Goal: Task Accomplishment & Management: Manage account settings

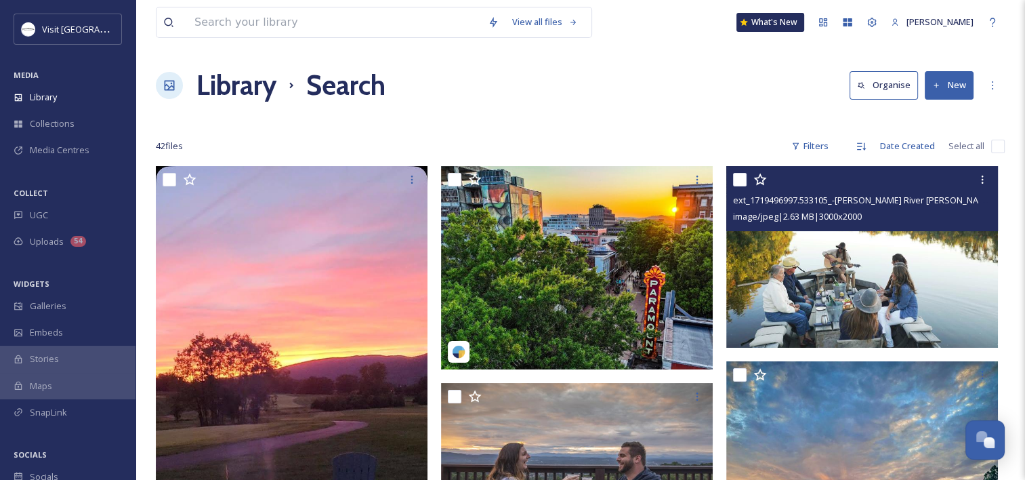
click at [793, 301] on img at bounding box center [862, 257] width 272 height 182
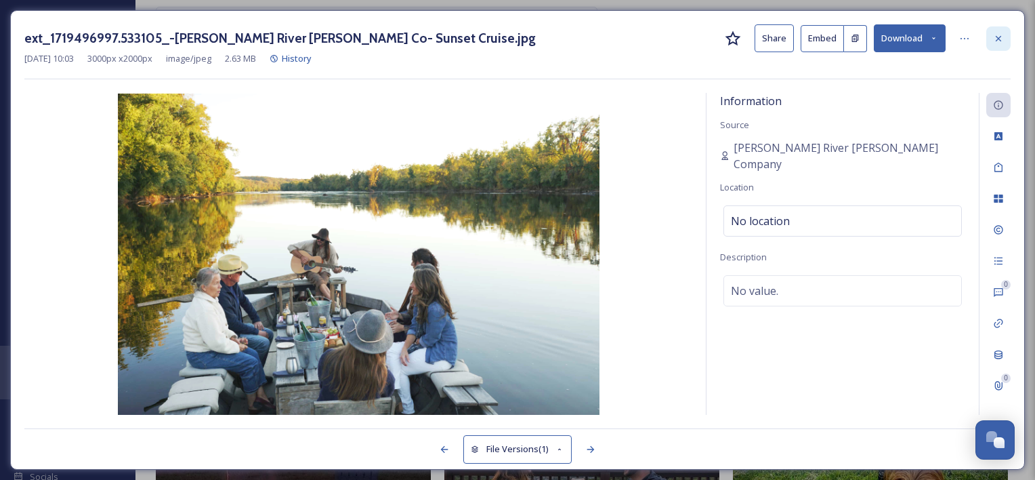
click at [999, 37] on icon at bounding box center [998, 38] width 11 height 11
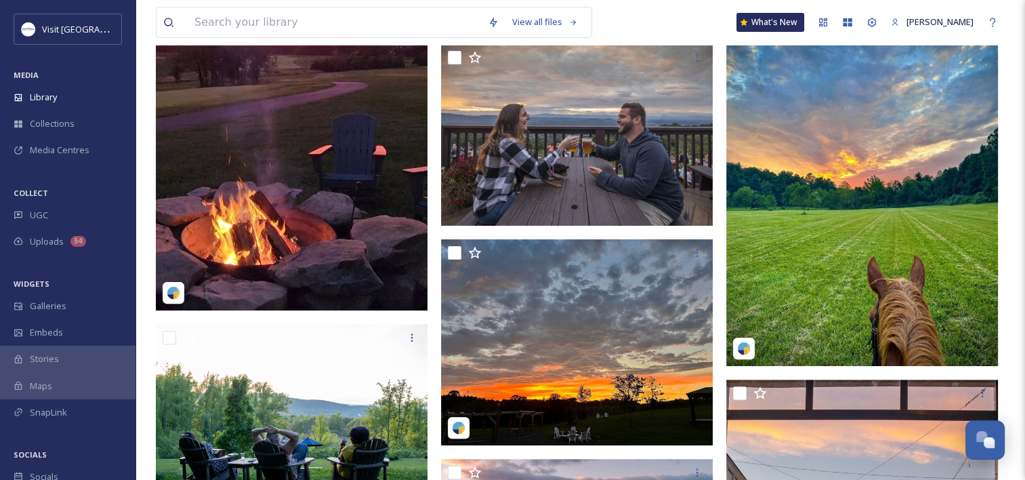
scroll to position [135, 0]
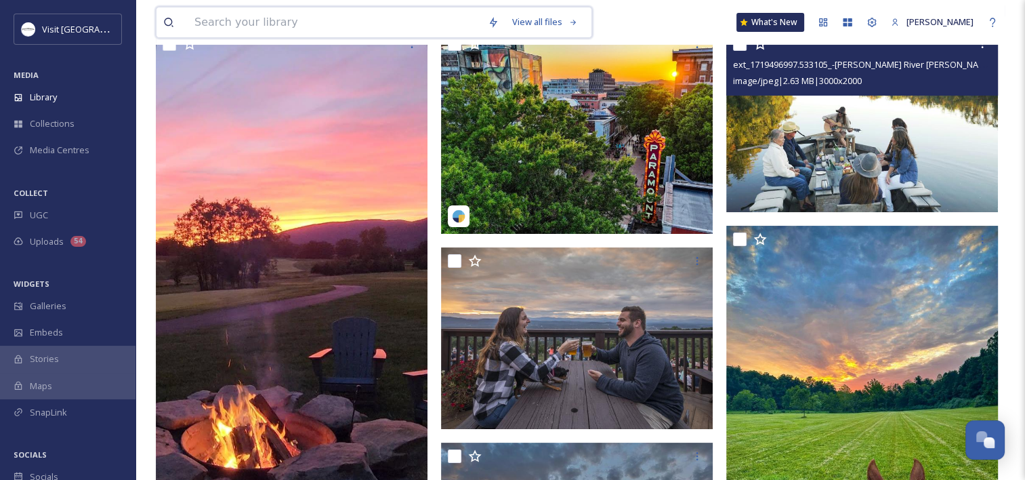
click at [284, 26] on input at bounding box center [334, 22] width 293 height 30
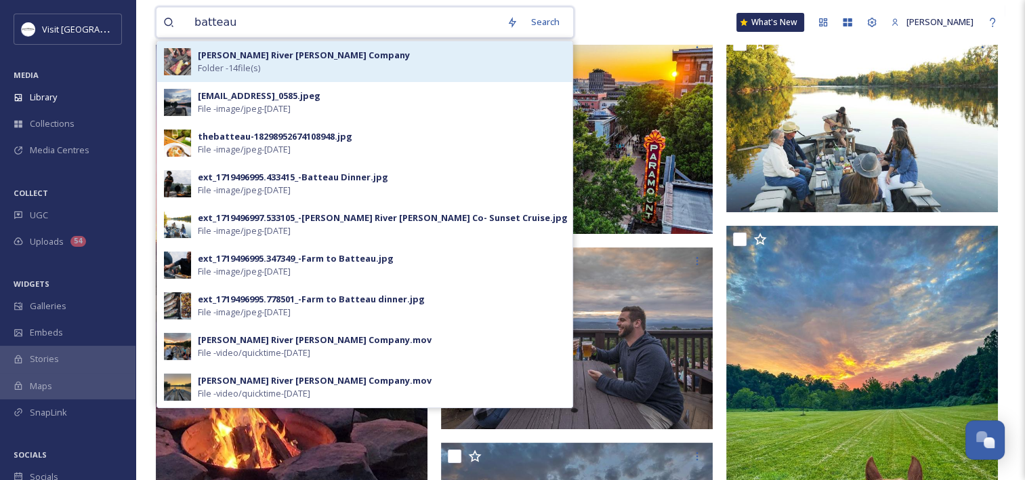
type input "batteau"
click at [464, 59] on div "James River Batteau Company Folder - 14 file(s)" at bounding box center [382, 62] width 368 height 26
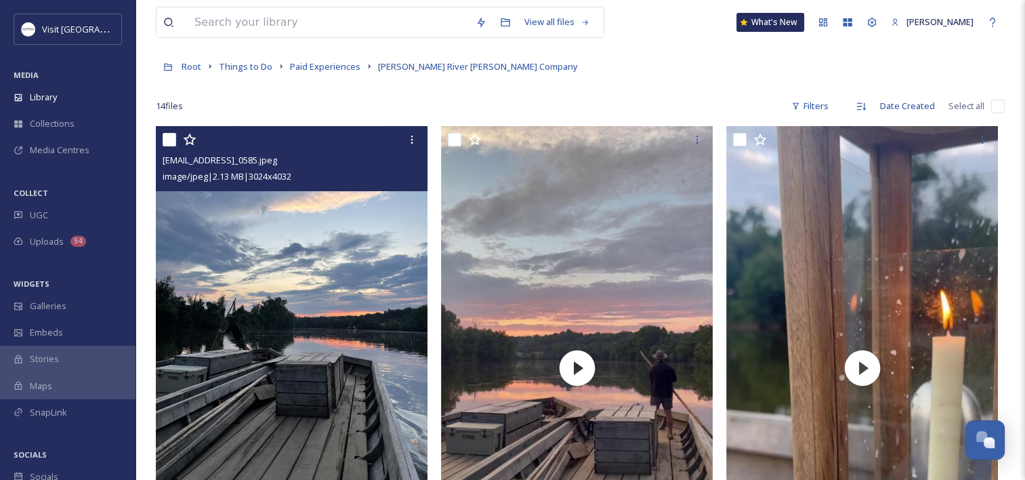
scroll to position [135, 0]
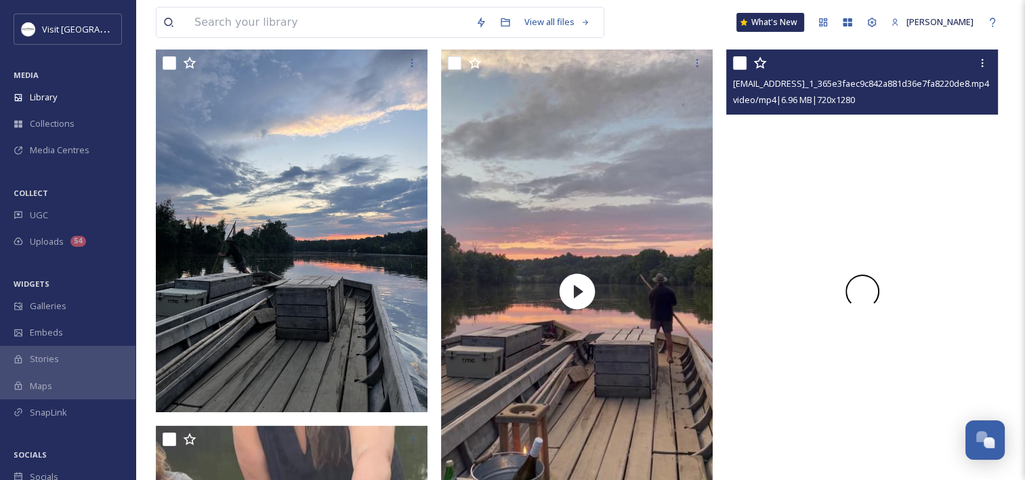
click at [795, 274] on div at bounding box center [862, 290] width 272 height 483
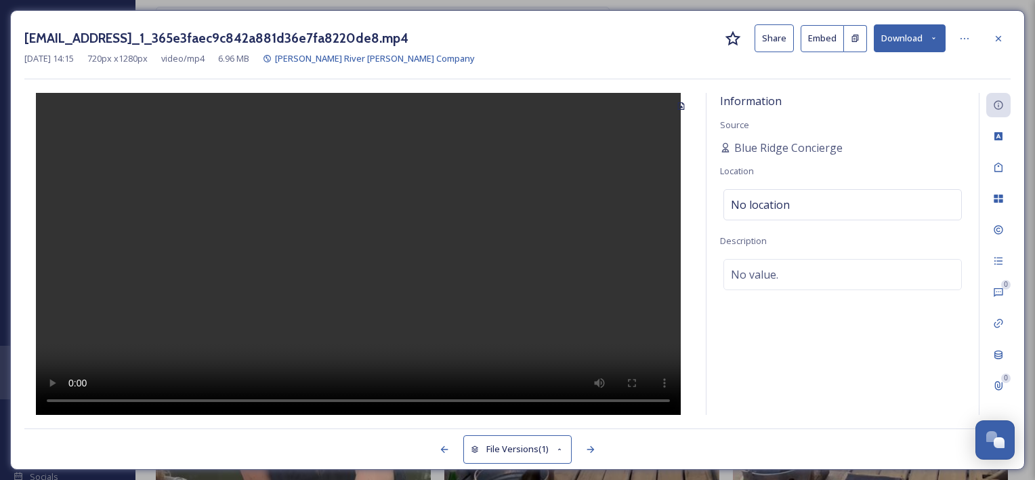
click at [363, 292] on video at bounding box center [358, 254] width 645 height 322
click at [1001, 38] on icon at bounding box center [998, 38] width 11 height 11
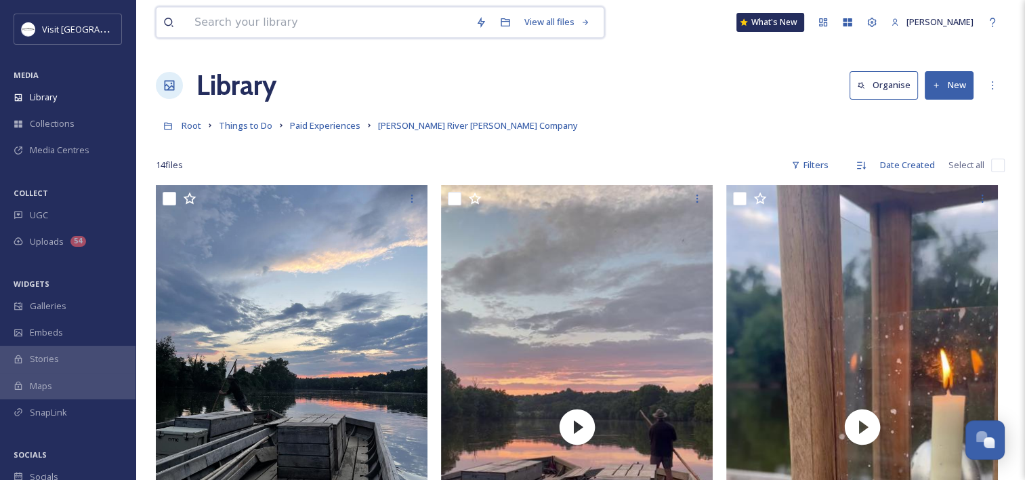
click at [331, 17] on input at bounding box center [328, 22] width 281 height 30
click at [740, 114] on div "Root Things to Do Paid Experiences James River Batteau Company" at bounding box center [580, 125] width 849 height 26
click at [9, 219] on div "UGC" at bounding box center [67, 215] width 135 height 26
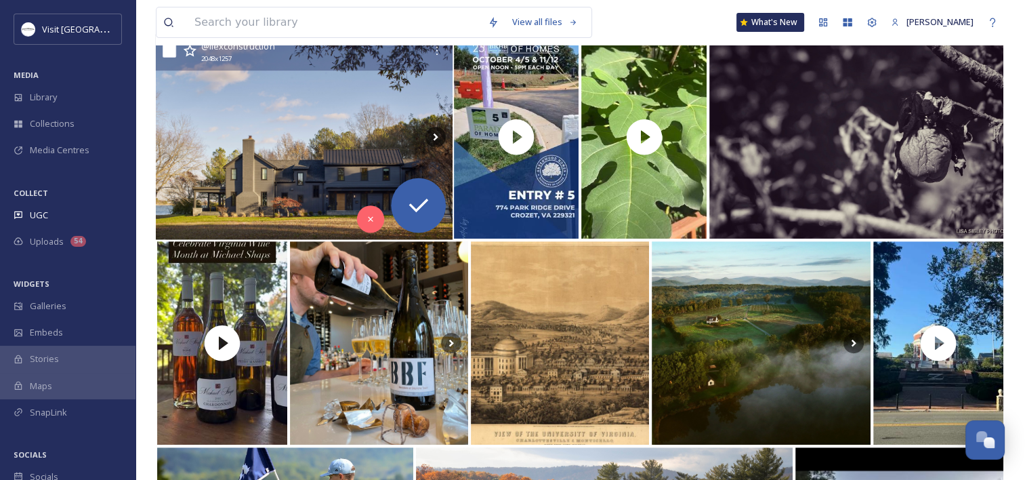
scroll to position [610, 0]
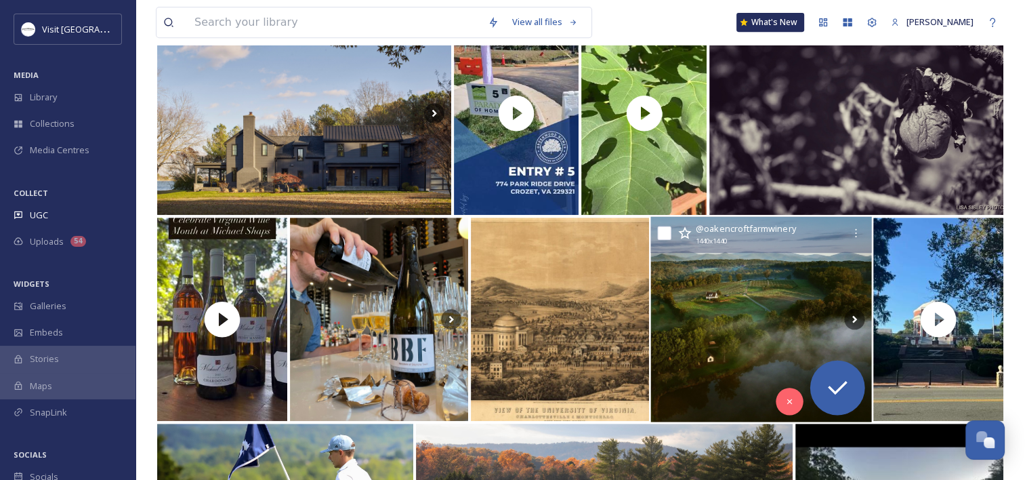
click at [763, 293] on img at bounding box center [760, 319] width 221 height 205
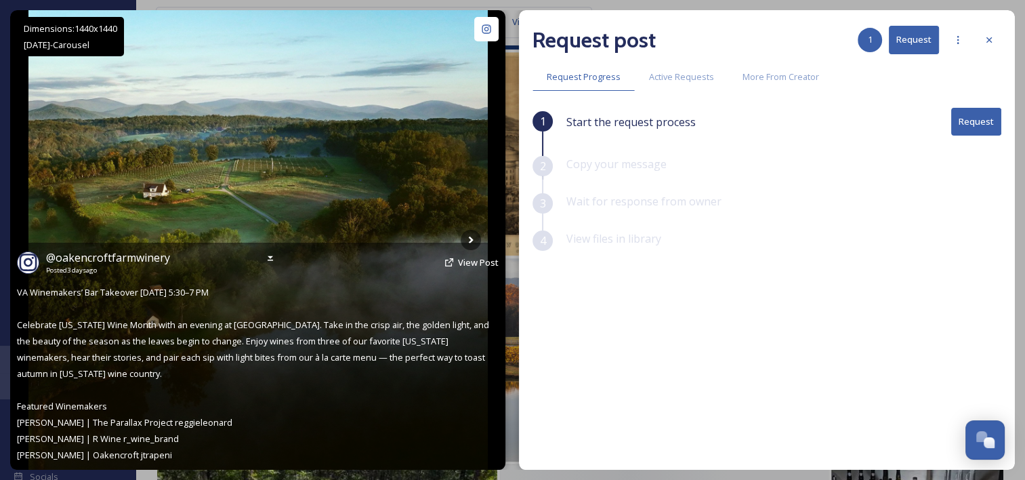
scroll to position [813, 0]
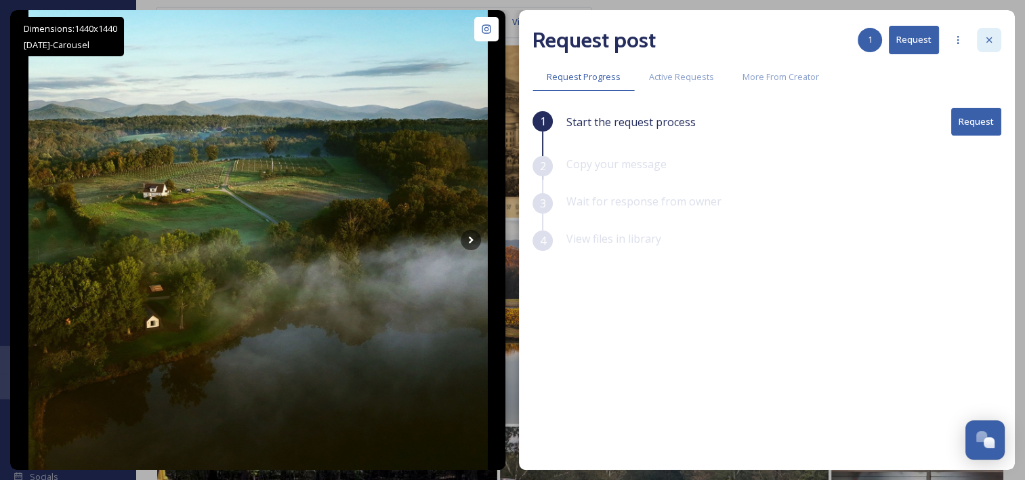
click at [990, 37] on icon at bounding box center [989, 40] width 11 height 11
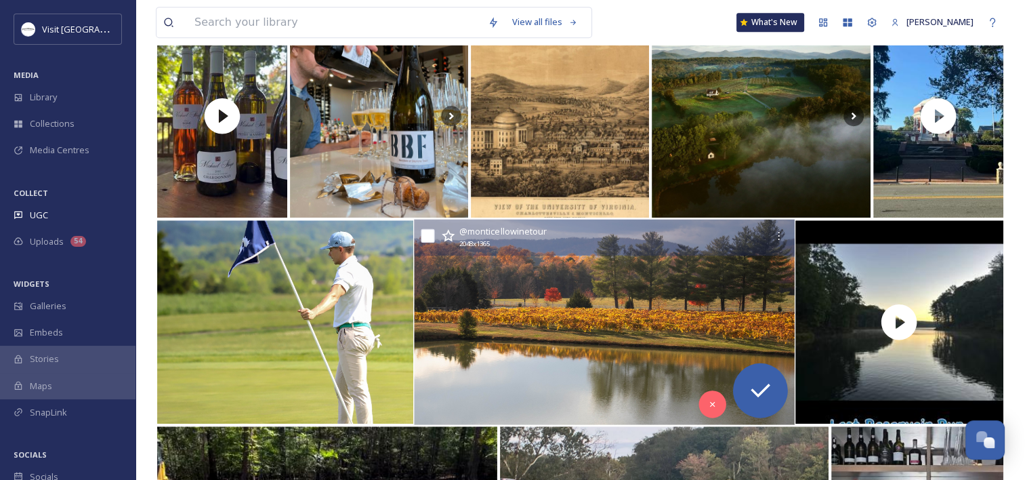
click at [621, 324] on img at bounding box center [604, 322] width 380 height 205
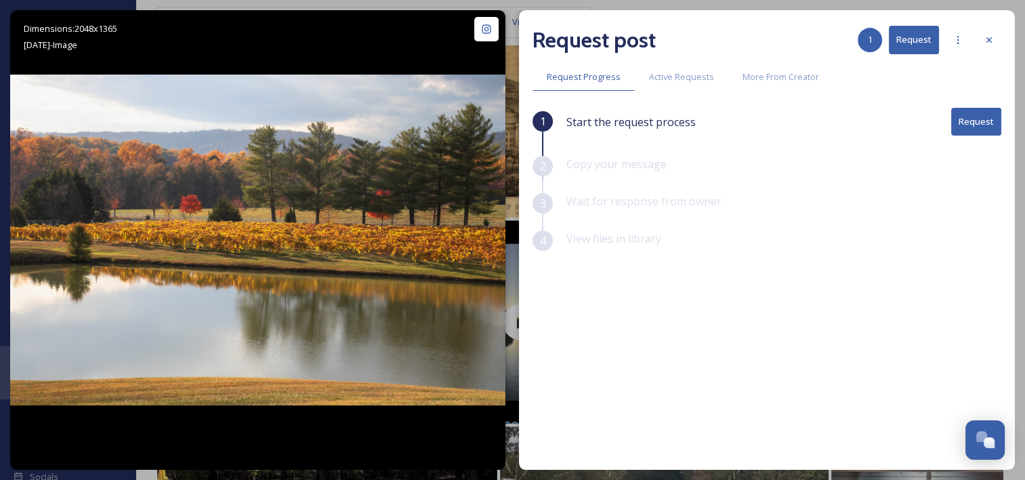
click at [995, 43] on div at bounding box center [989, 40] width 24 height 24
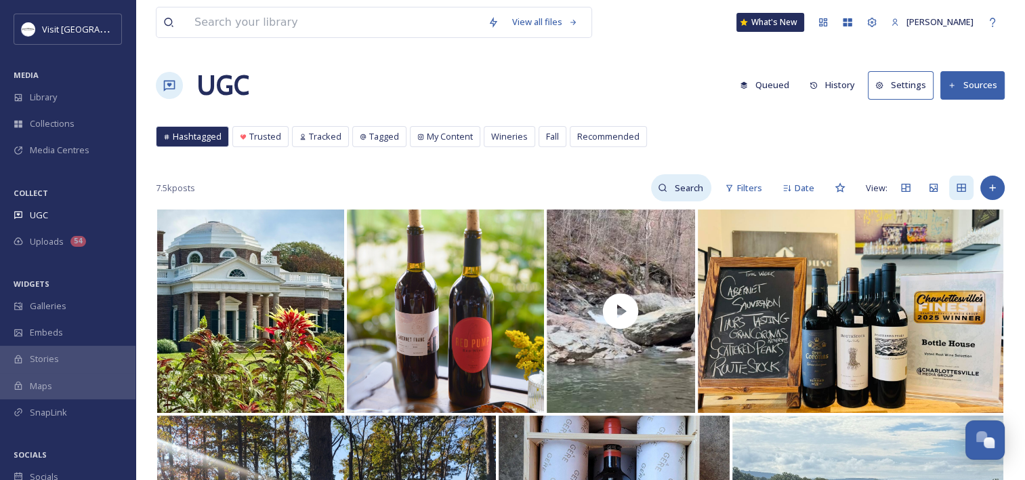
click at [690, 184] on input at bounding box center [689, 187] width 44 height 27
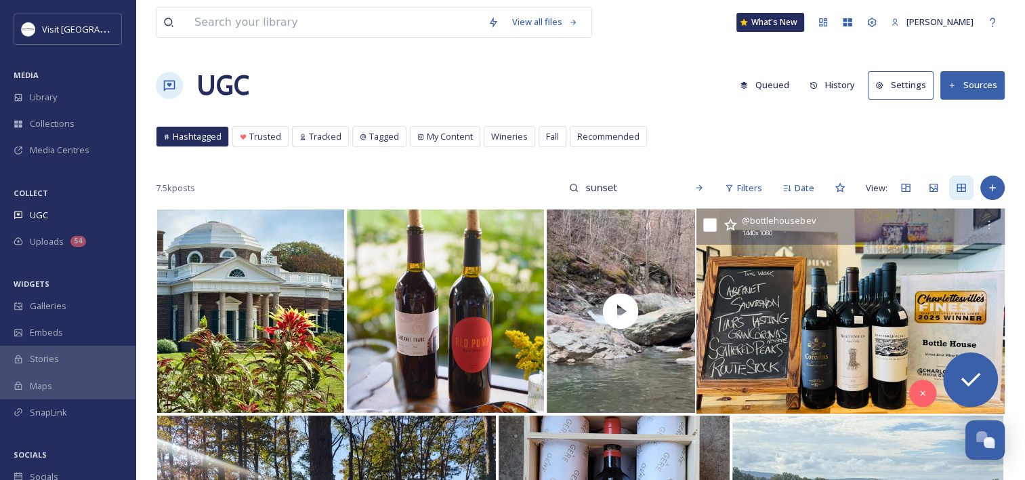
type input "sunset"
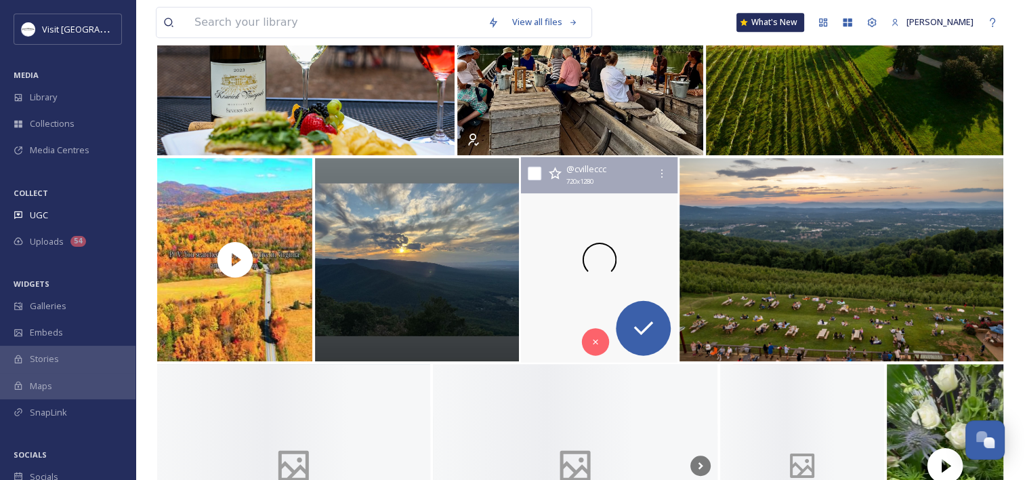
scroll to position [881, 0]
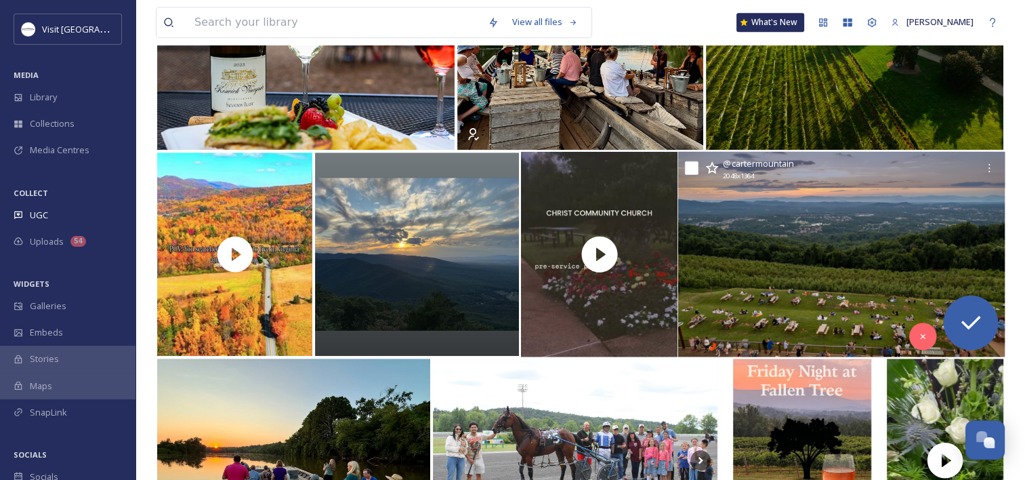
click at [714, 260] on img at bounding box center [840, 254] width 327 height 205
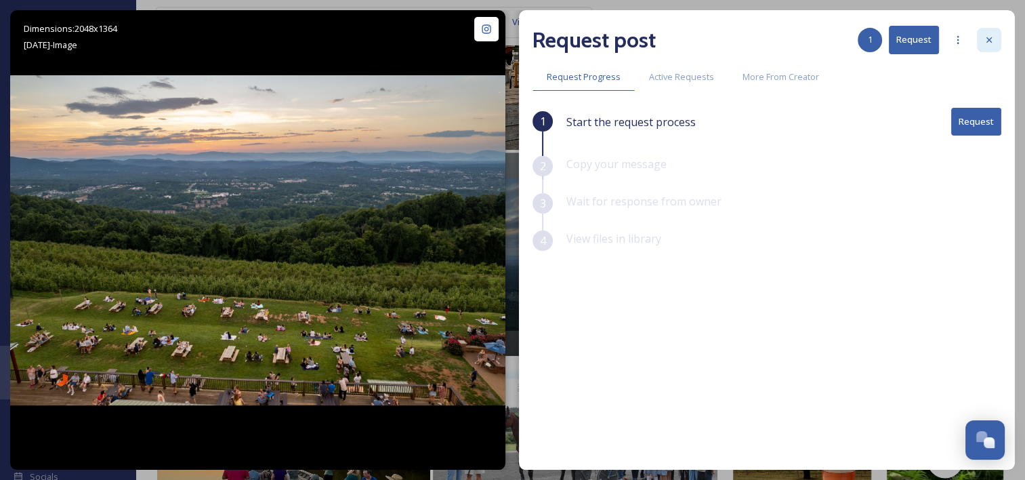
click at [986, 35] on icon at bounding box center [989, 40] width 11 height 11
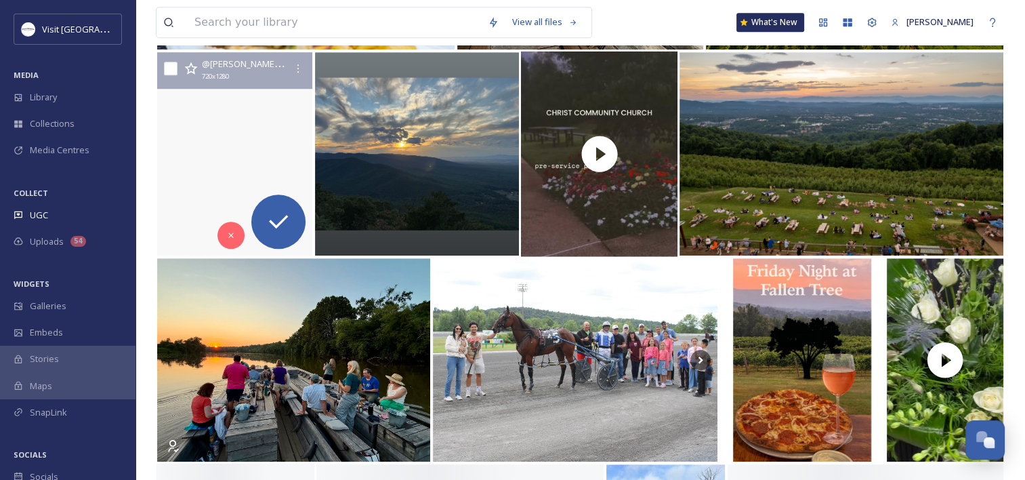
scroll to position [1219, 0]
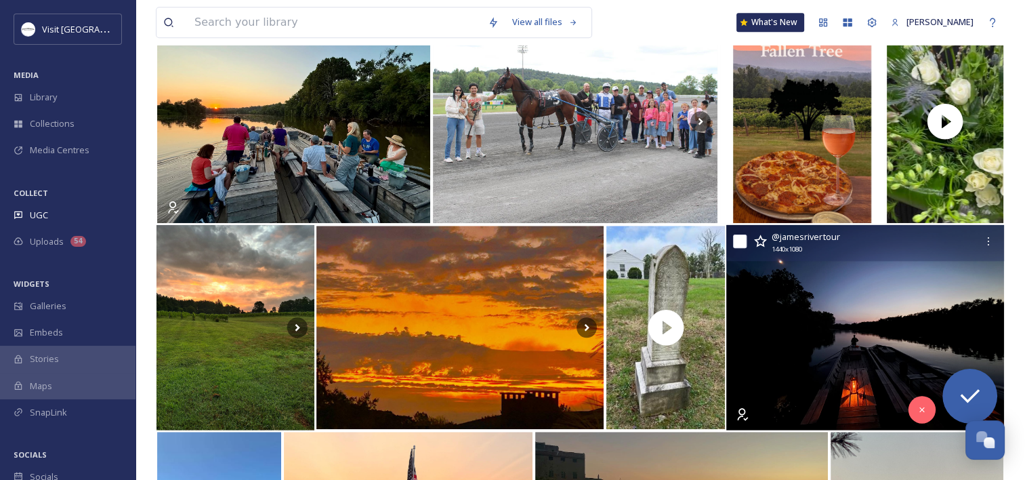
click at [780, 299] on img at bounding box center [865, 327] width 278 height 205
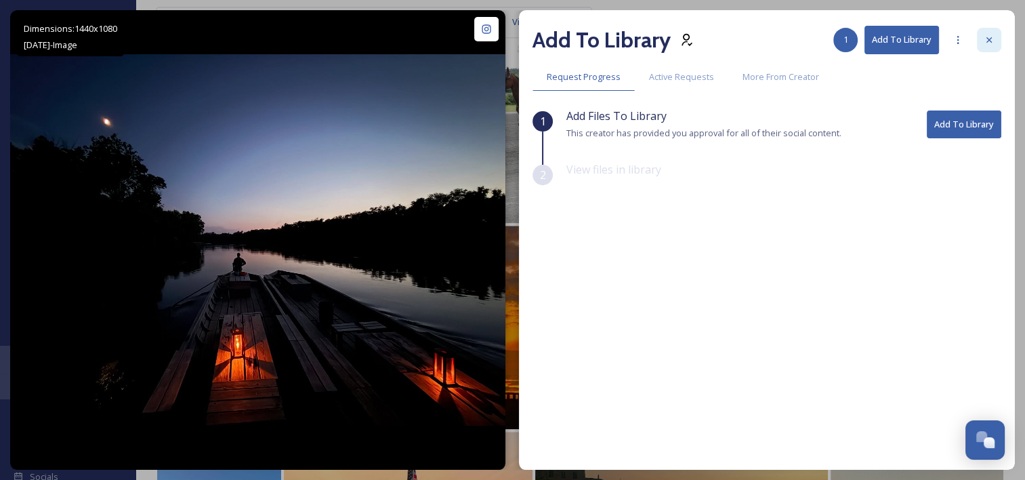
click at [992, 38] on icon at bounding box center [989, 40] width 11 height 11
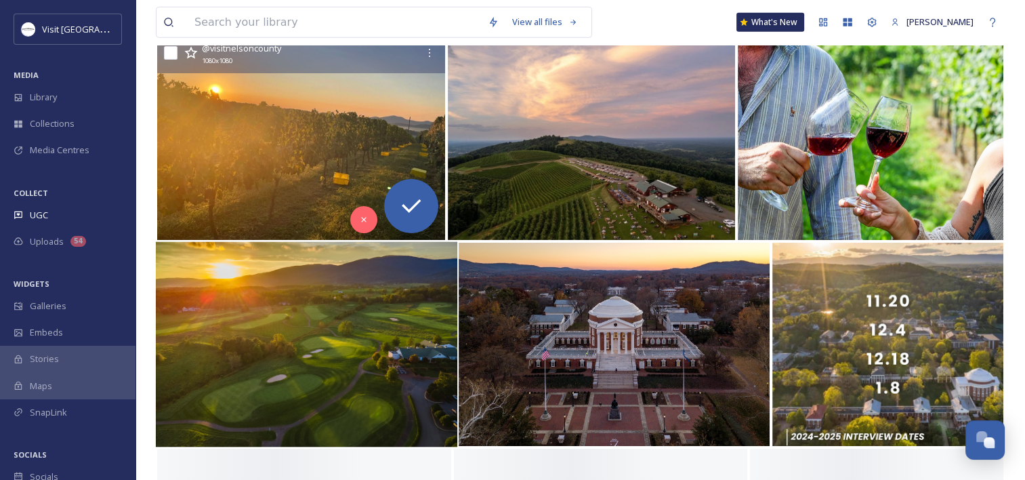
scroll to position [4336, 0]
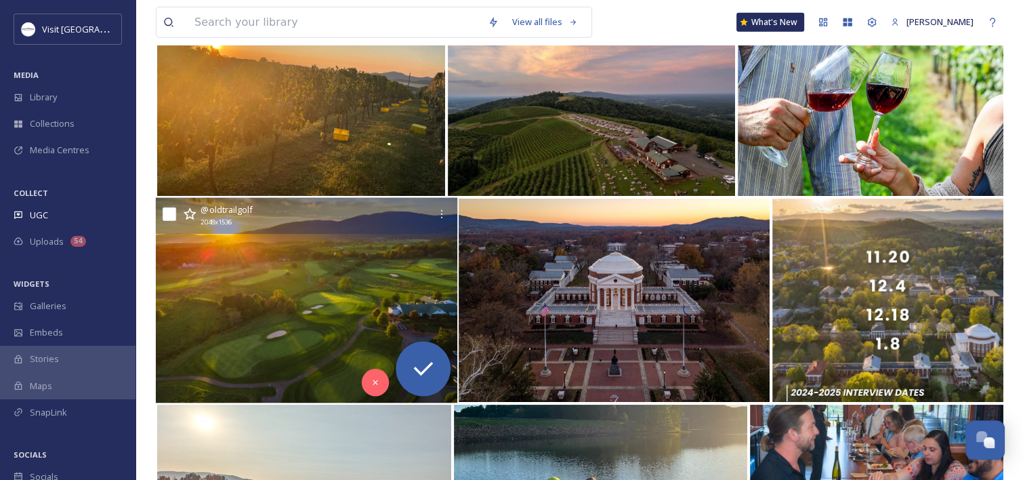
click at [362, 289] on img at bounding box center [306, 300] width 301 height 205
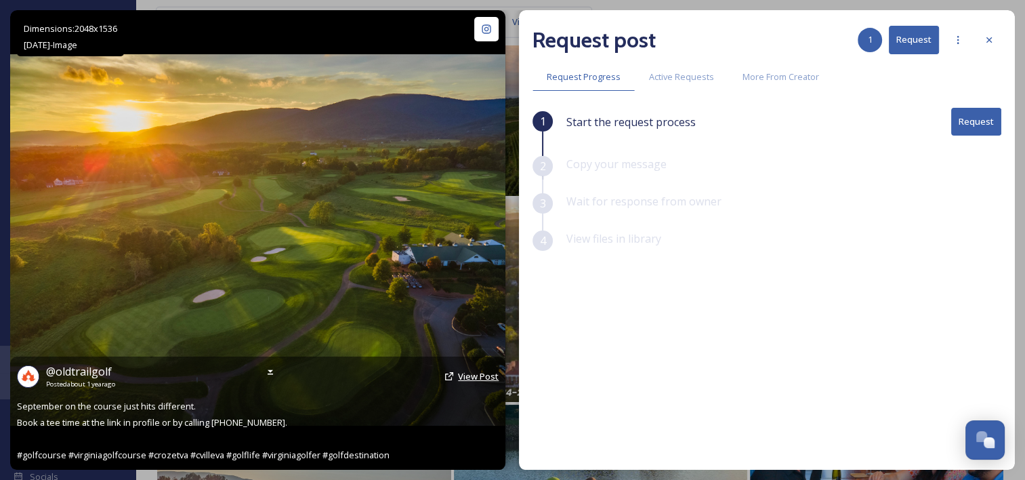
click at [487, 372] on span "View Post" at bounding box center [478, 376] width 41 height 12
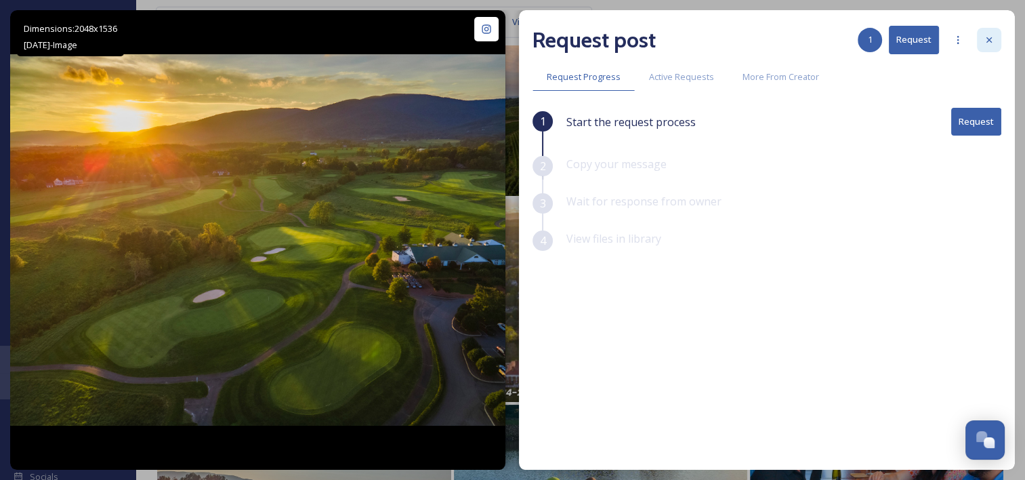
click at [984, 41] on icon at bounding box center [989, 40] width 11 height 11
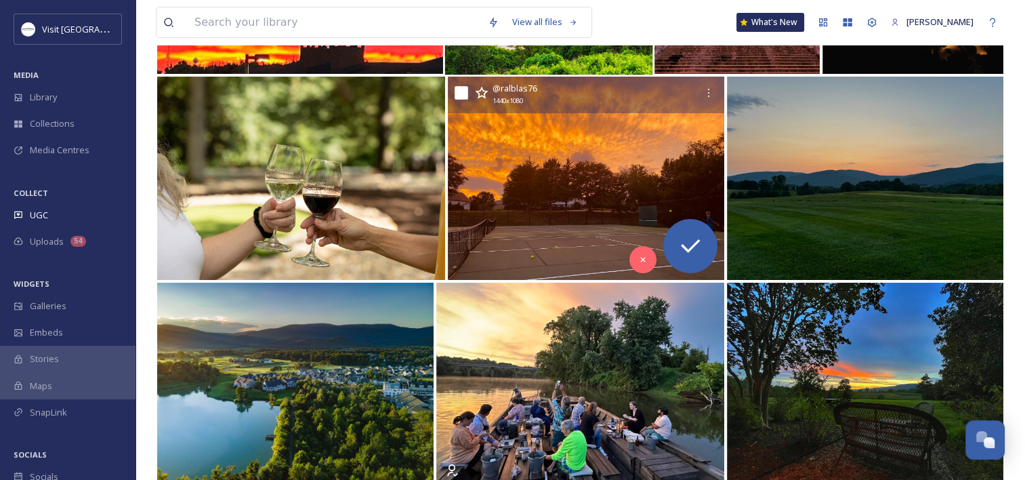
scroll to position [5149, 0]
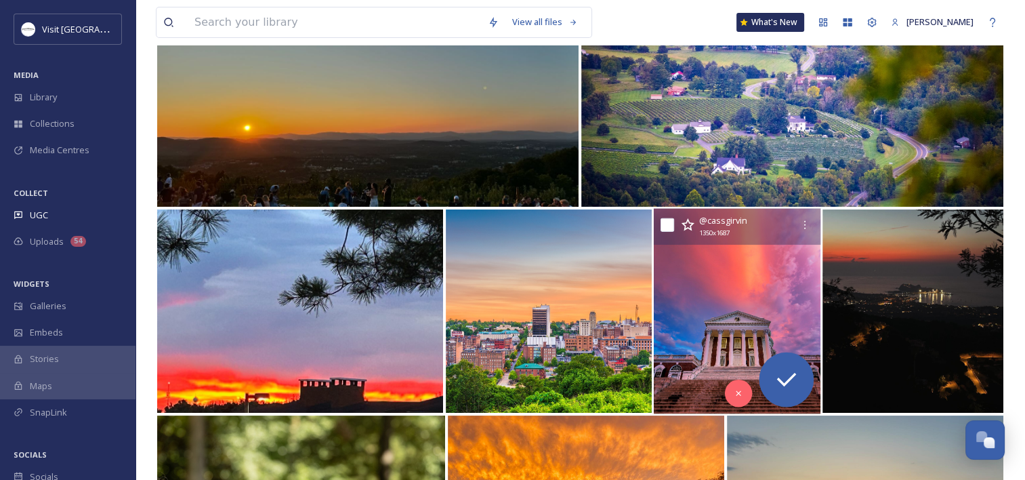
click at [726, 306] on img at bounding box center [736, 311] width 167 height 205
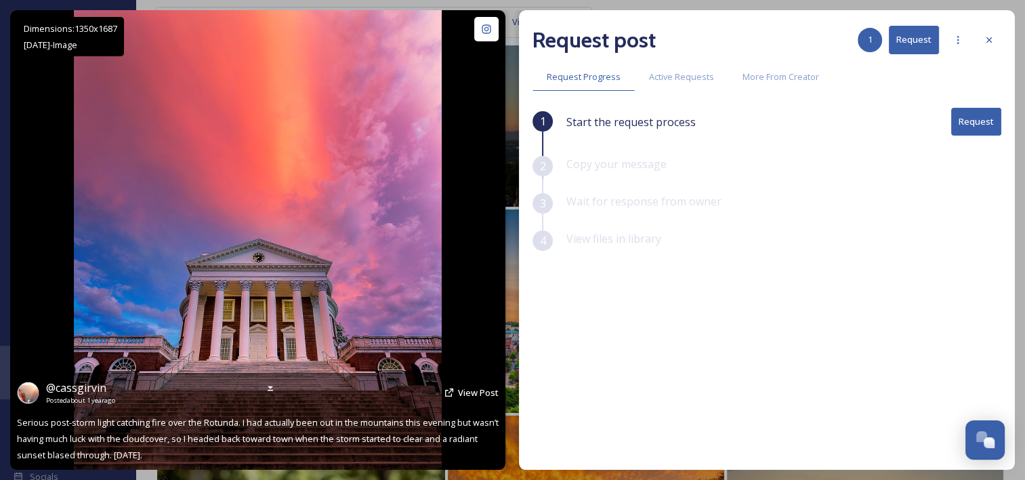
click at [457, 385] on div "@ cassgirvin Posted about 1 year ago View Post" at bounding box center [258, 392] width 482 height 26
click at [467, 390] on span "View Post" at bounding box center [478, 392] width 41 height 12
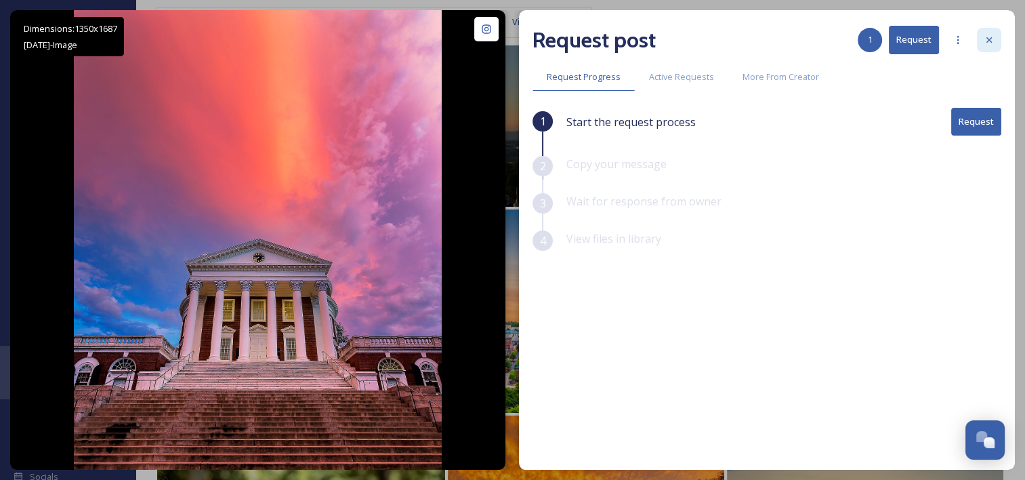
click at [989, 41] on icon at bounding box center [989, 40] width 11 height 11
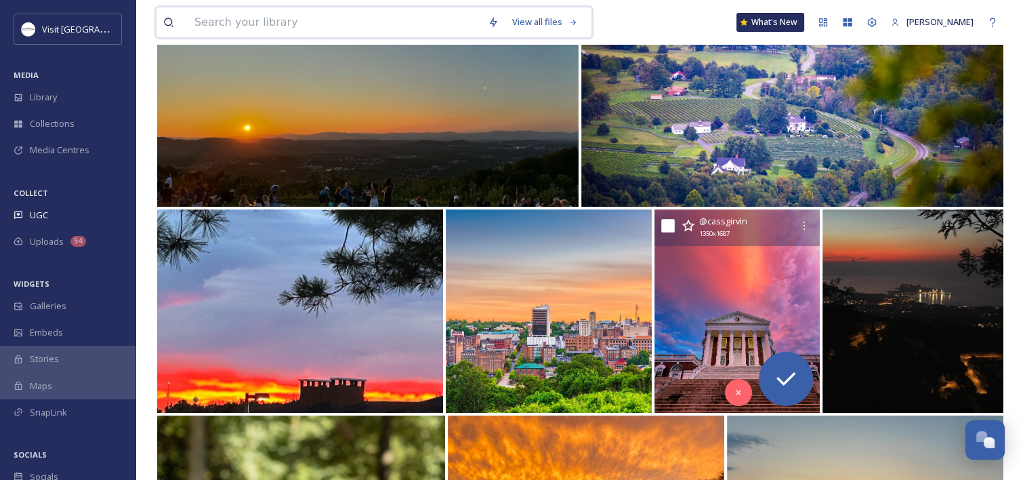
click at [266, 21] on input at bounding box center [334, 22] width 293 height 30
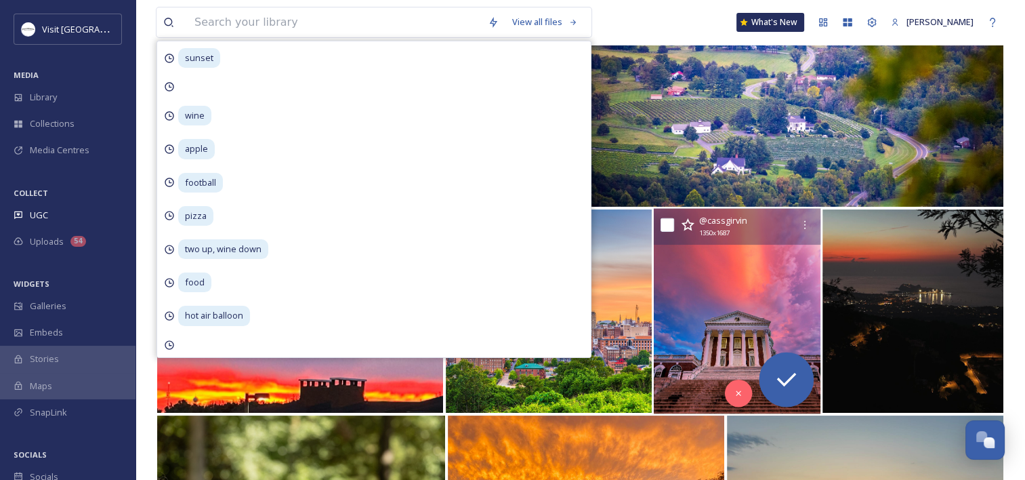
click at [717, 283] on img at bounding box center [736, 311] width 167 height 205
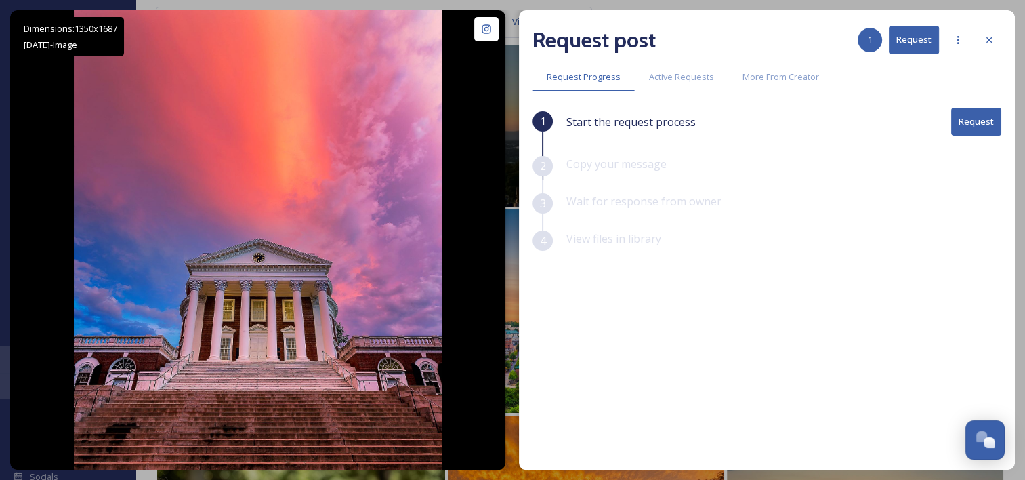
click at [967, 119] on button "Request" at bounding box center [976, 122] width 50 height 28
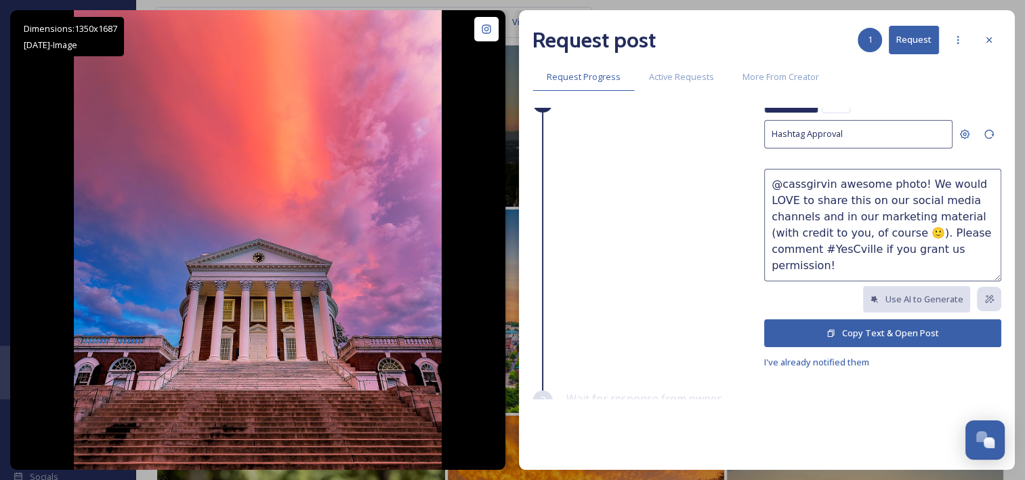
scroll to position [116, 0]
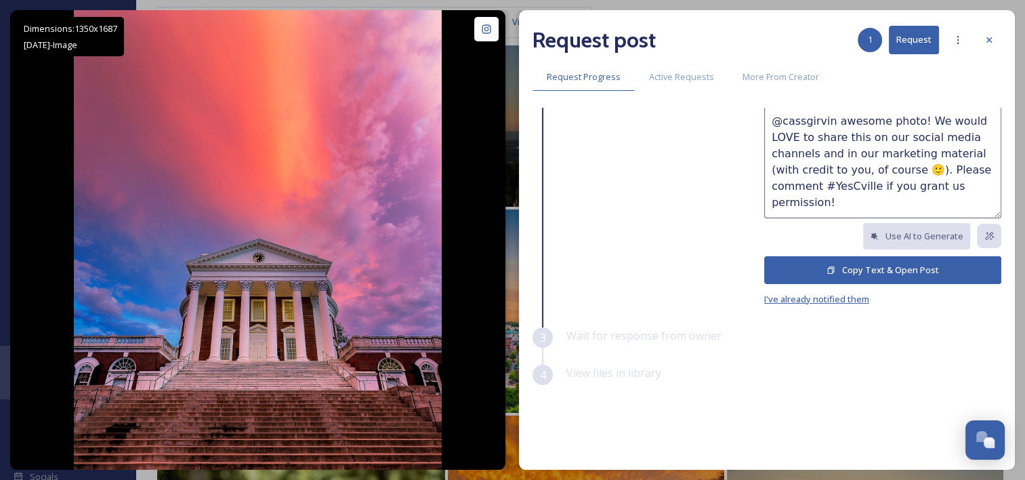
click at [816, 299] on span "I've already notified them" at bounding box center [816, 299] width 105 height 12
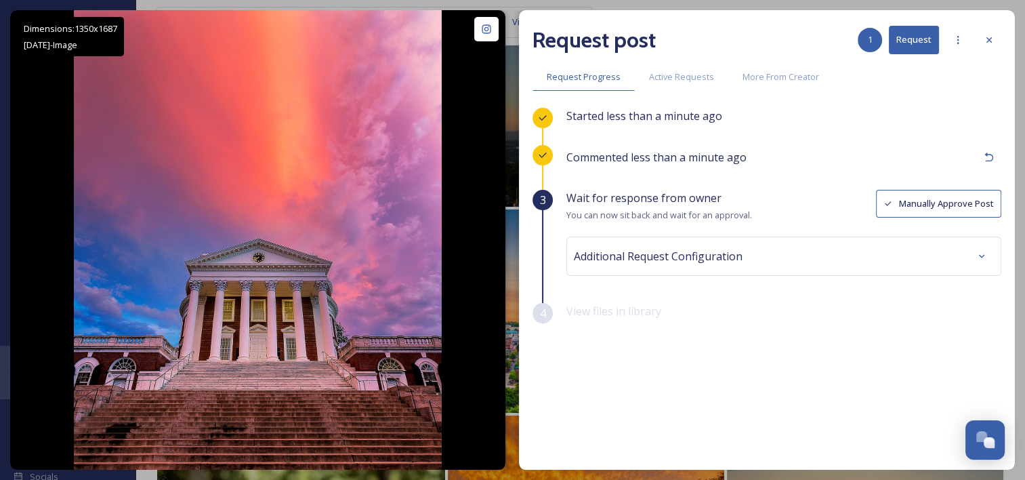
click at [947, 201] on button "Manually Approve Post" at bounding box center [938, 204] width 125 height 28
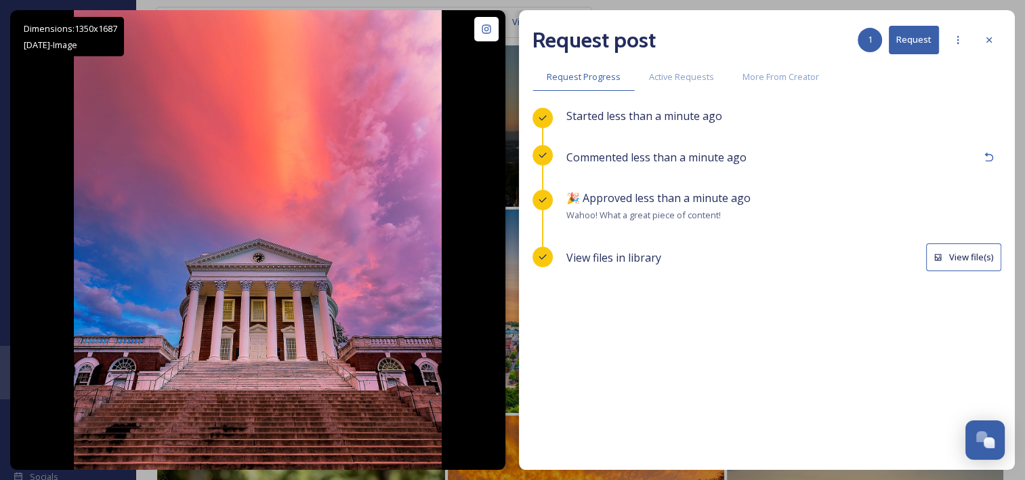
click at [965, 255] on button "View file(s)" at bounding box center [963, 257] width 75 height 28
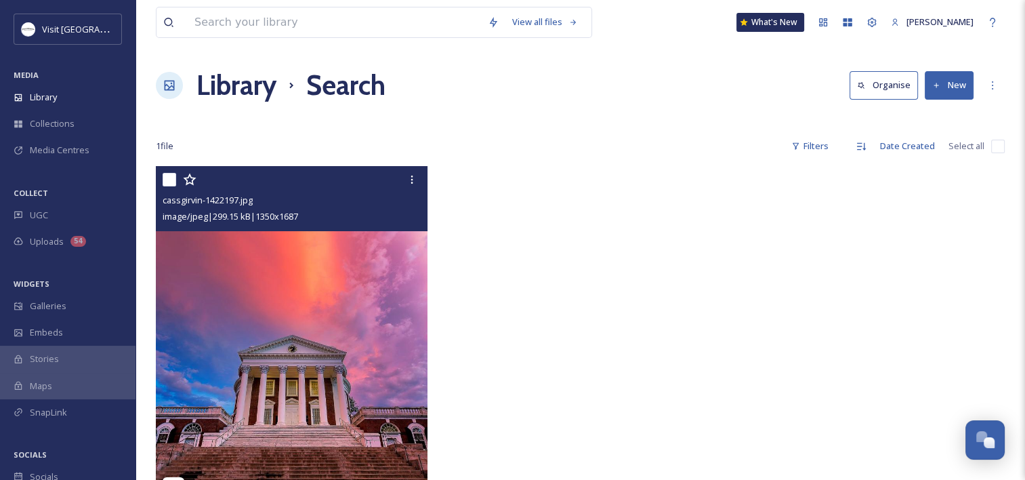
click at [230, 293] on img at bounding box center [292, 335] width 272 height 339
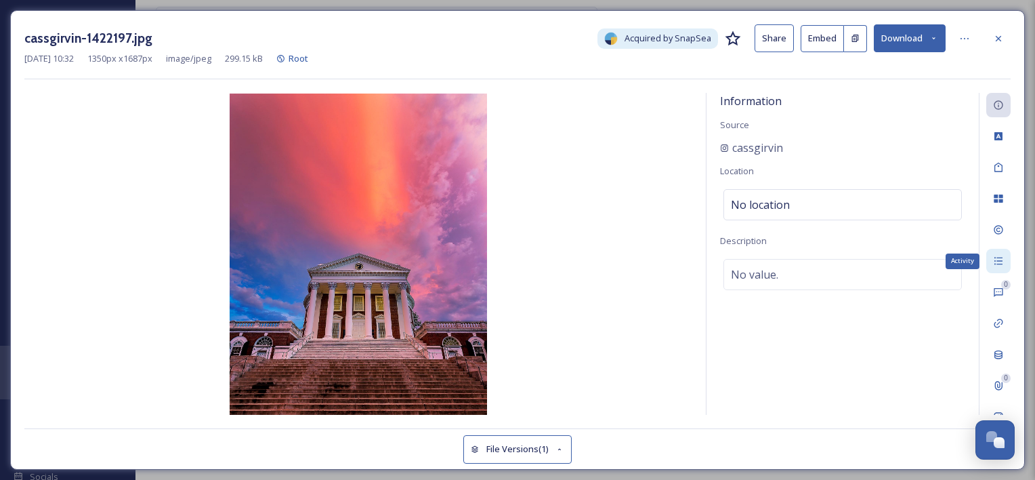
click at [995, 249] on div "Activity" at bounding box center [998, 261] width 24 height 24
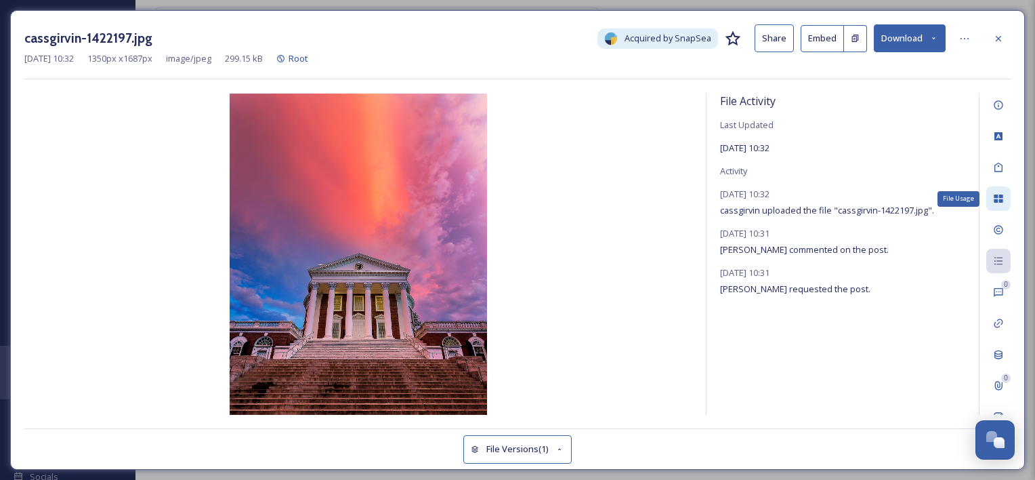
click at [997, 195] on icon at bounding box center [998, 198] width 9 height 8
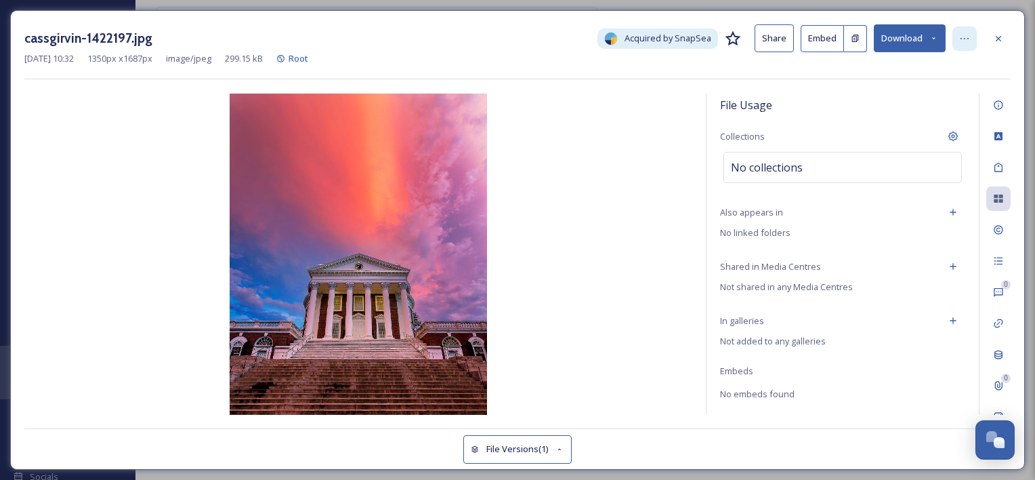
click at [958, 35] on div at bounding box center [965, 38] width 24 height 24
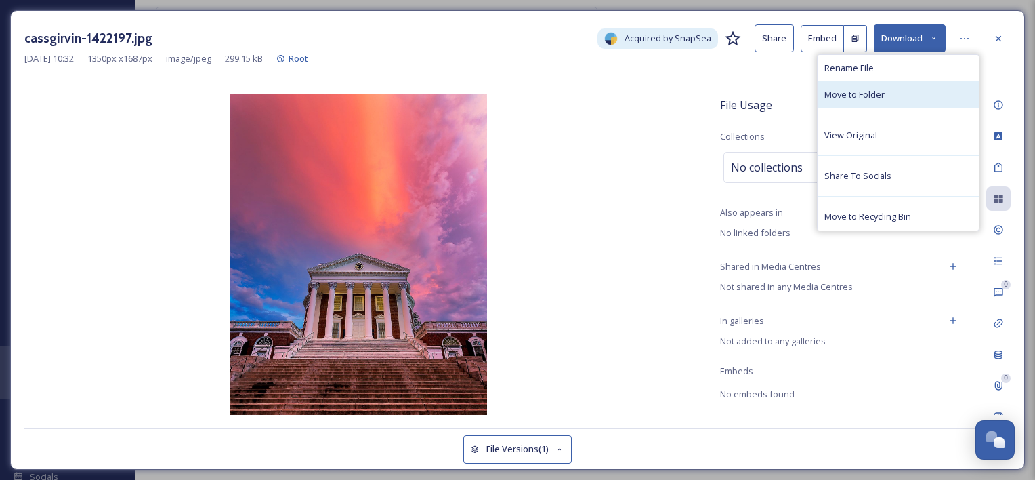
click at [886, 93] on div "Move to Folder" at bounding box center [898, 94] width 161 height 26
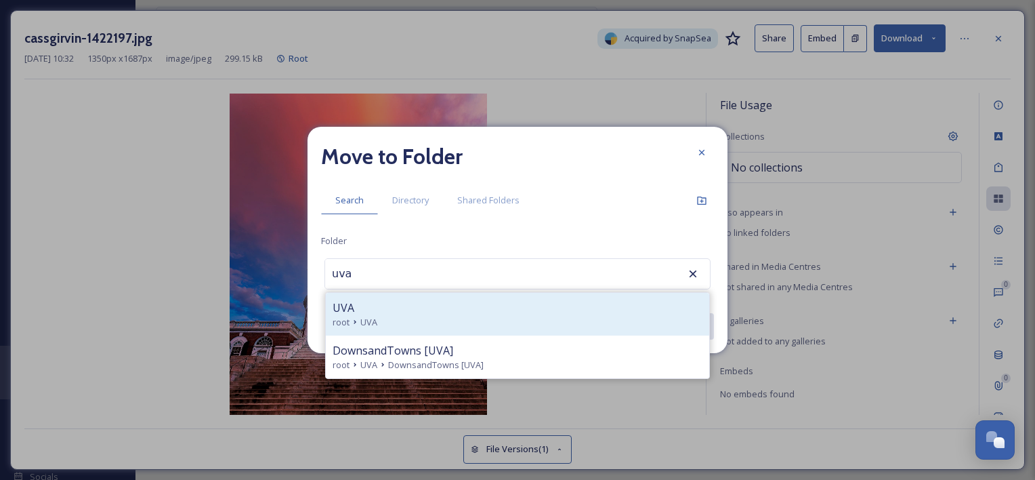
click at [340, 316] on span "root" at bounding box center [341, 322] width 17 height 13
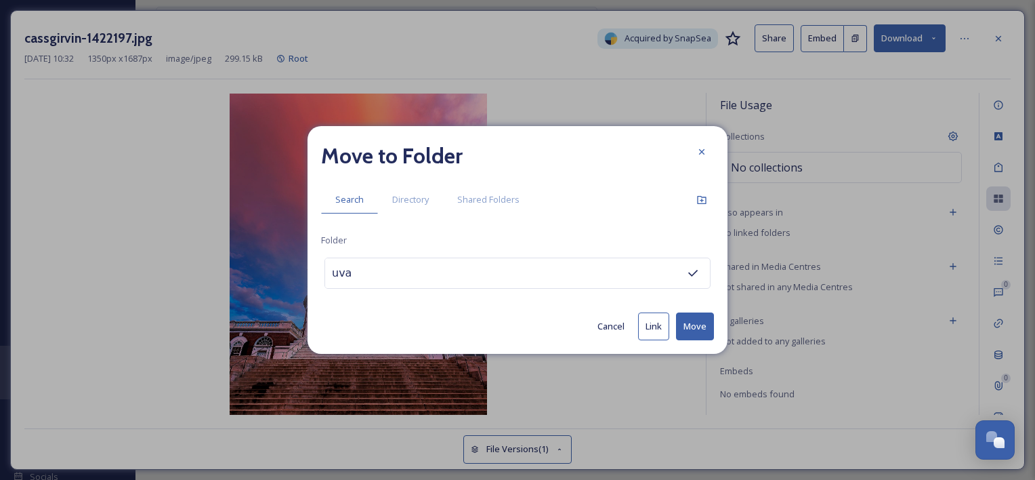
type input "UVA"
click at [702, 318] on button "Move" at bounding box center [695, 326] width 38 height 28
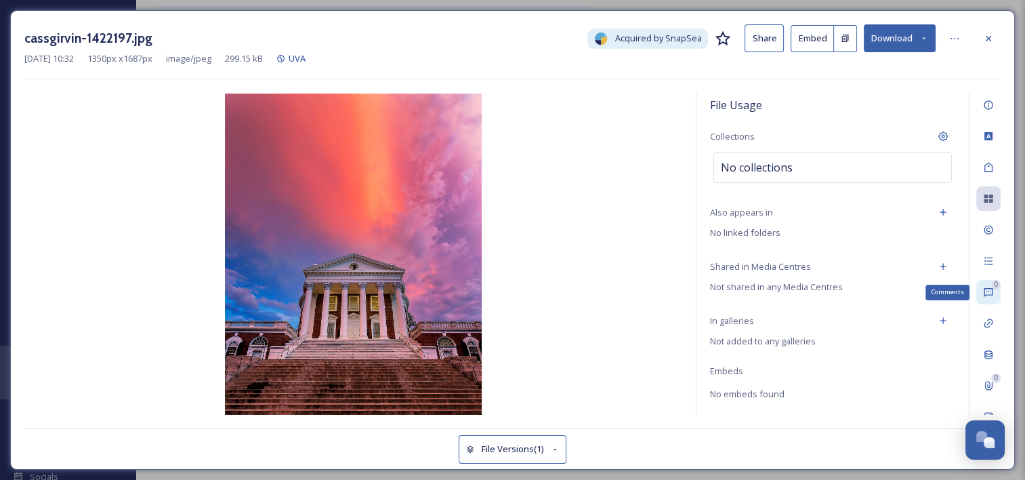
click at [986, 293] on icon at bounding box center [988, 292] width 11 height 11
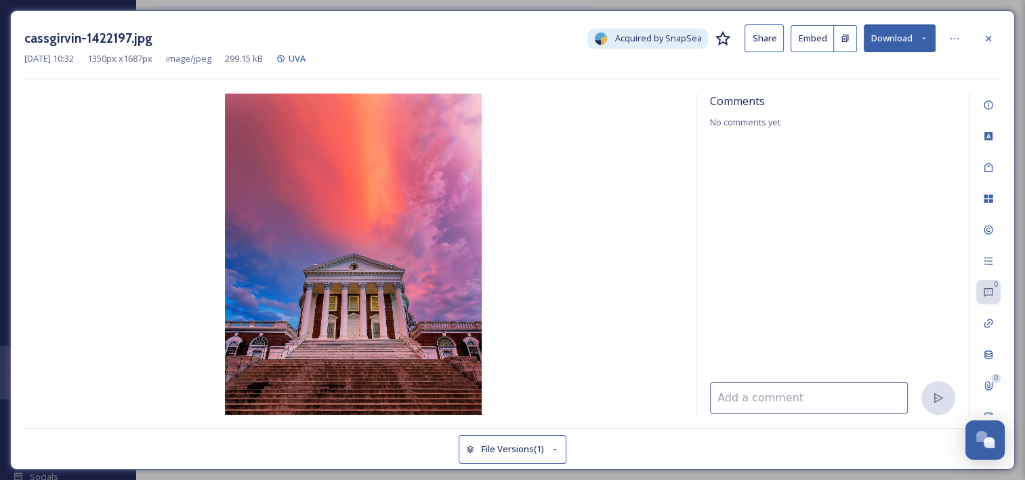
click at [772, 398] on input at bounding box center [809, 397] width 198 height 31
type input "Use on Instagram only, with credit"
click at [884, 38] on button "Download" at bounding box center [900, 38] width 72 height 28
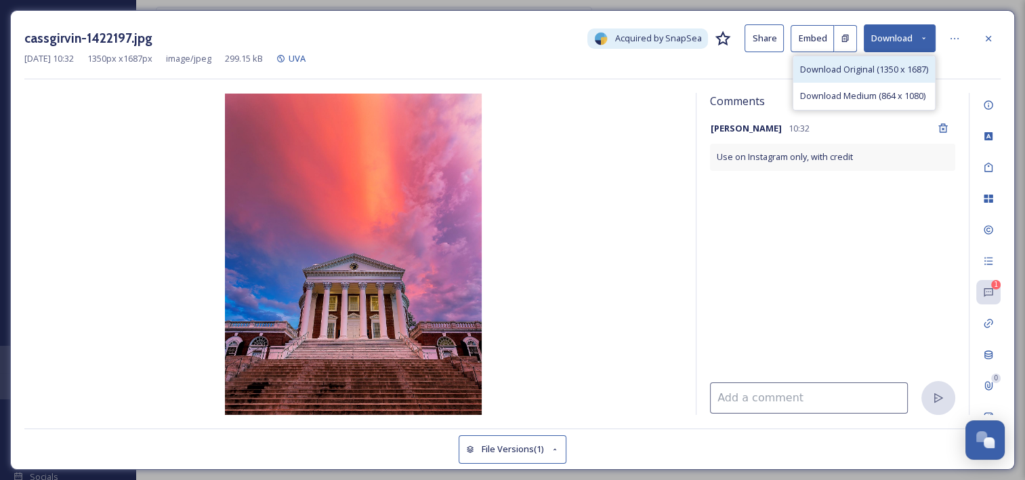
click at [870, 80] on div "Download Original (1350 x 1687)" at bounding box center [864, 69] width 142 height 26
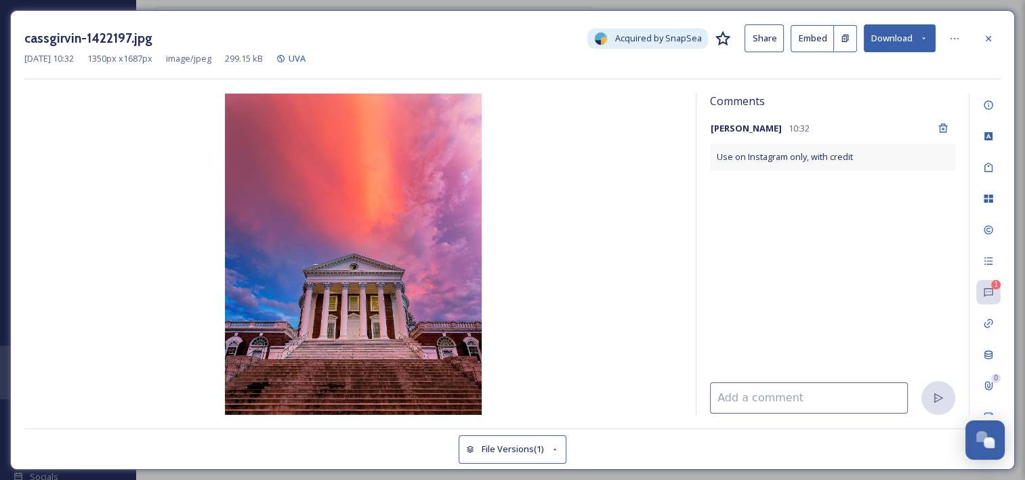
drag, startPoint x: 535, startPoint y: 135, endPoint x: 692, endPoint y: 175, distance: 162.2
click at [535, 135] on img at bounding box center [353, 253] width 658 height 321
click at [986, 102] on icon at bounding box center [988, 105] width 11 height 11
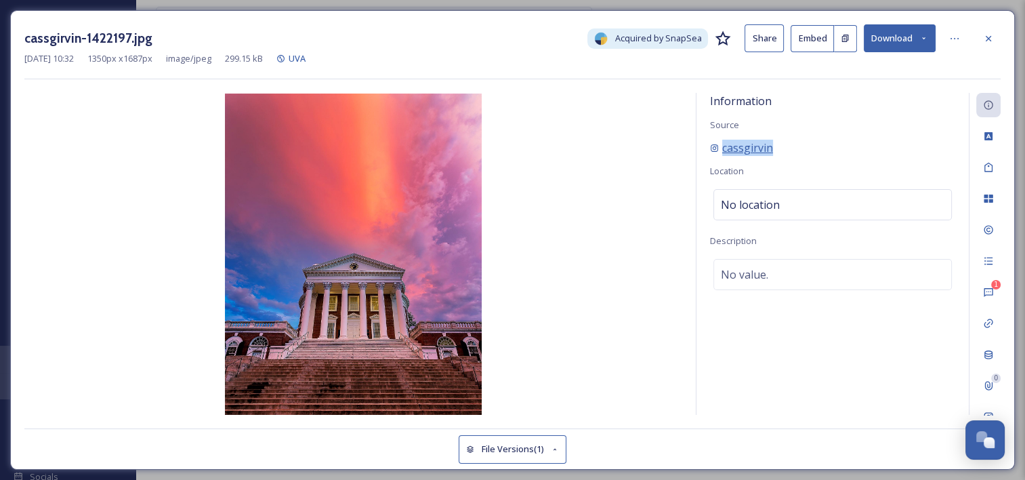
drag, startPoint x: 789, startPoint y: 148, endPoint x: 714, endPoint y: 142, distance: 74.7
click at [714, 142] on div "cassgirvin" at bounding box center [832, 148] width 245 height 16
copy span "cassgirvin"
click at [733, 148] on span "cassgirvin" at bounding box center [747, 148] width 51 height 16
click at [989, 35] on icon at bounding box center [988, 38] width 11 height 11
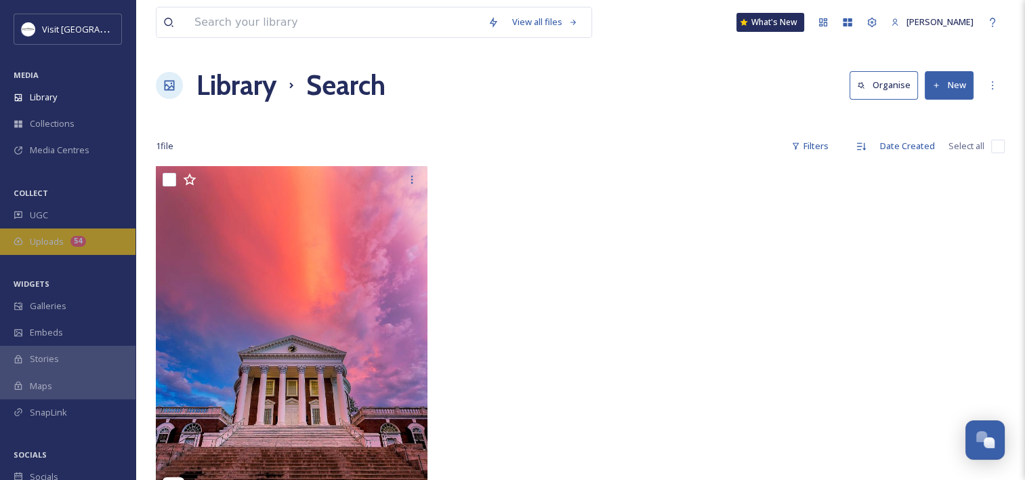
click at [76, 238] on div "54" at bounding box center [78, 241] width 16 height 11
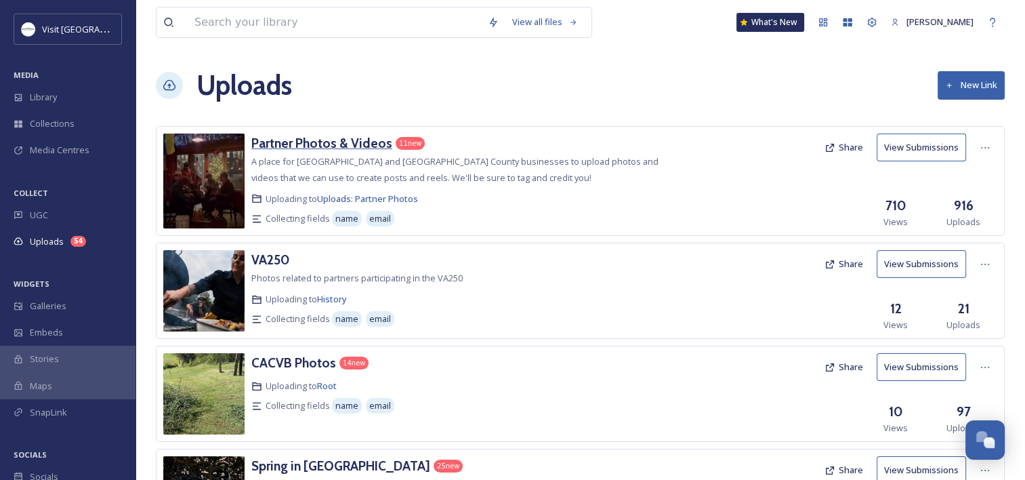
click at [315, 142] on h3 "Partner Photos & Videos" at bounding box center [321, 143] width 141 height 16
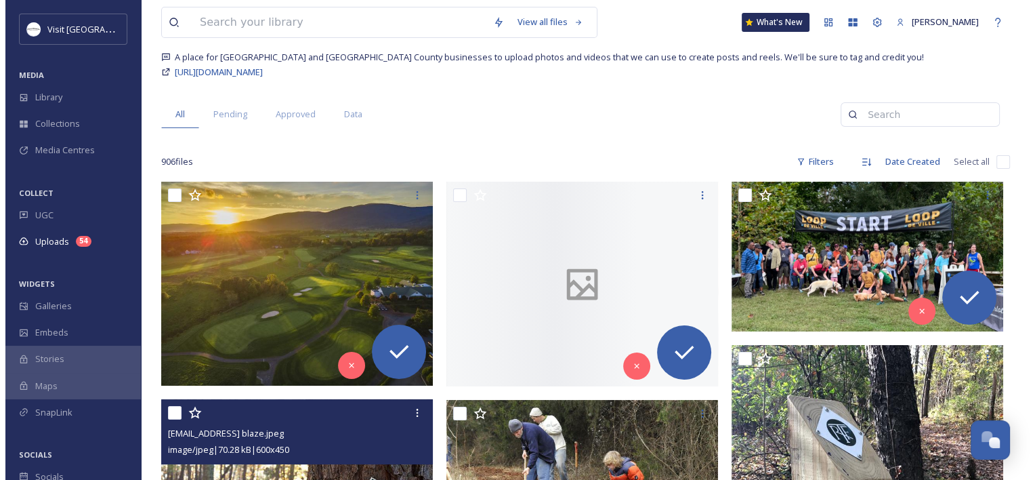
scroll to position [271, 0]
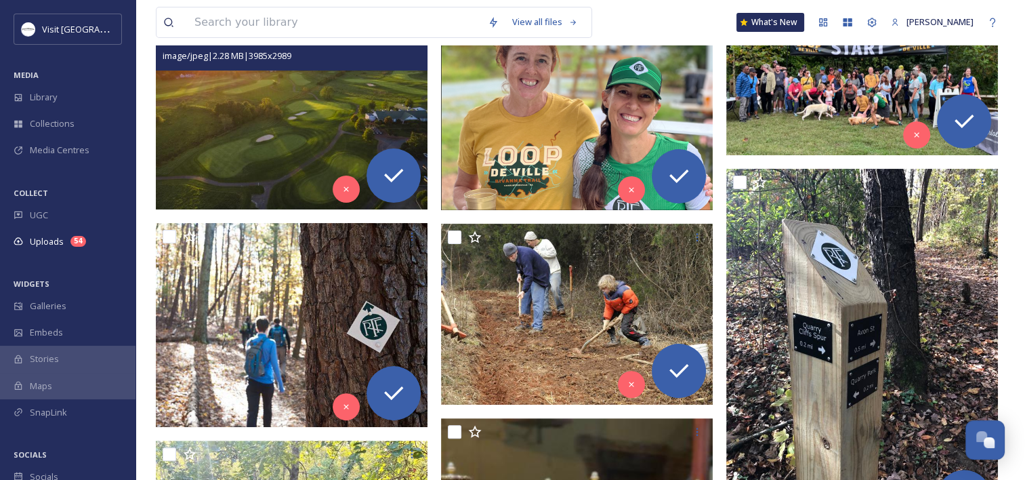
click at [317, 127] on img at bounding box center [292, 107] width 272 height 204
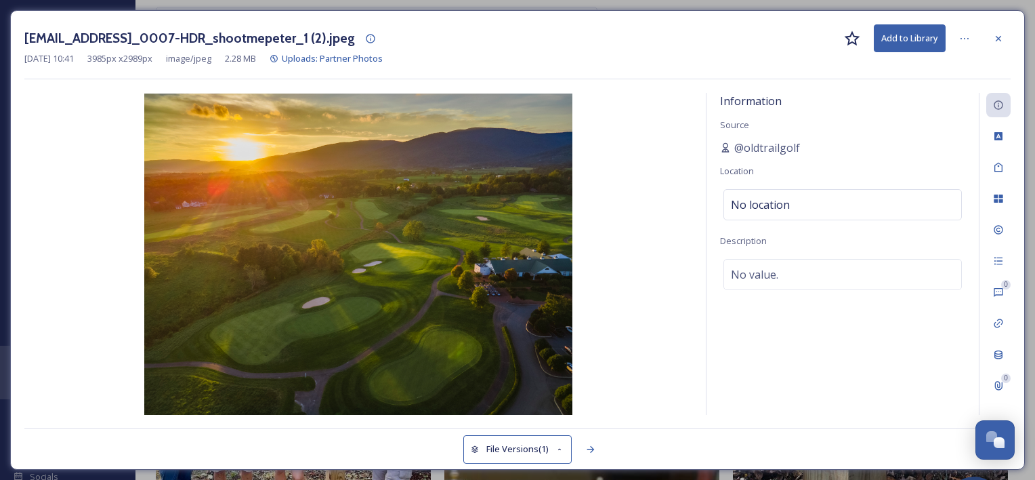
click at [924, 43] on button "Add to Library" at bounding box center [910, 38] width 72 height 28
click at [898, 40] on button "Download" at bounding box center [910, 38] width 72 height 28
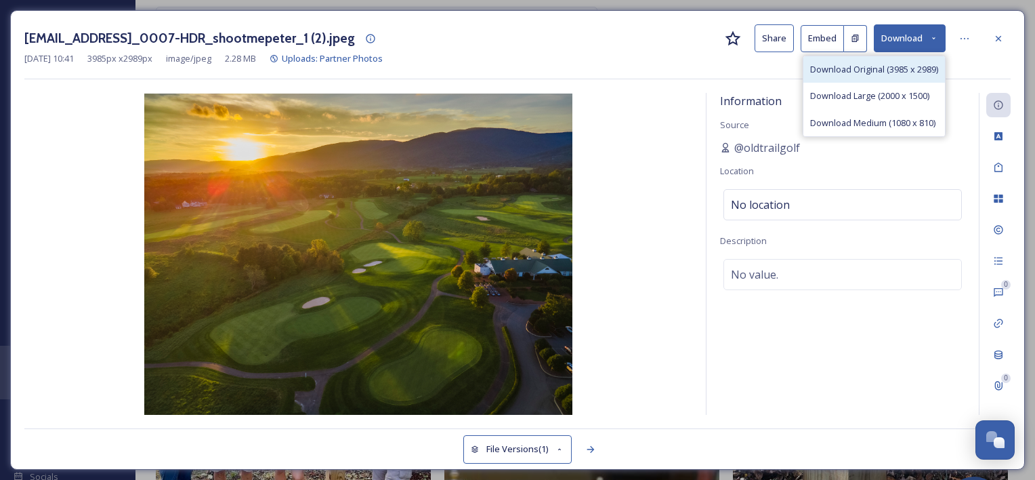
click at [881, 75] on span "Download Original (3985 x 2989)" at bounding box center [874, 69] width 128 height 13
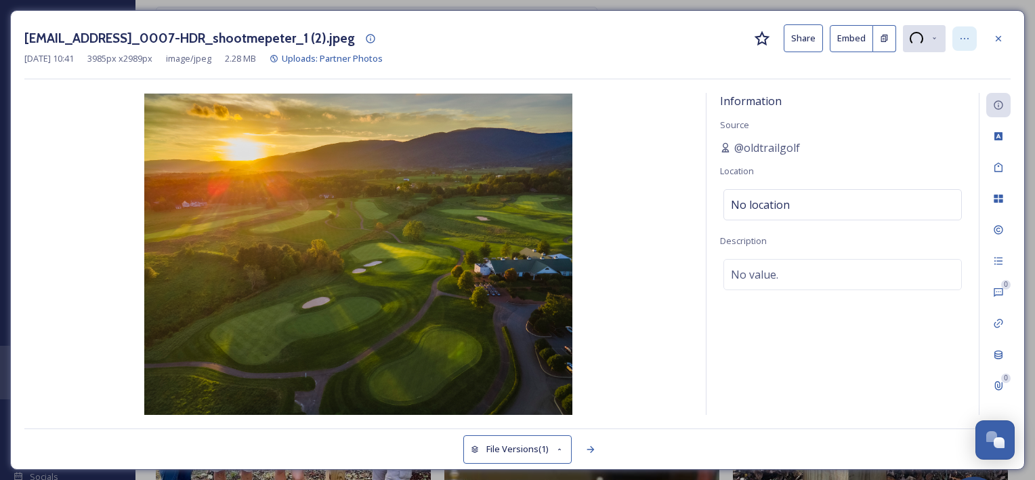
click at [956, 40] on div at bounding box center [965, 38] width 24 height 24
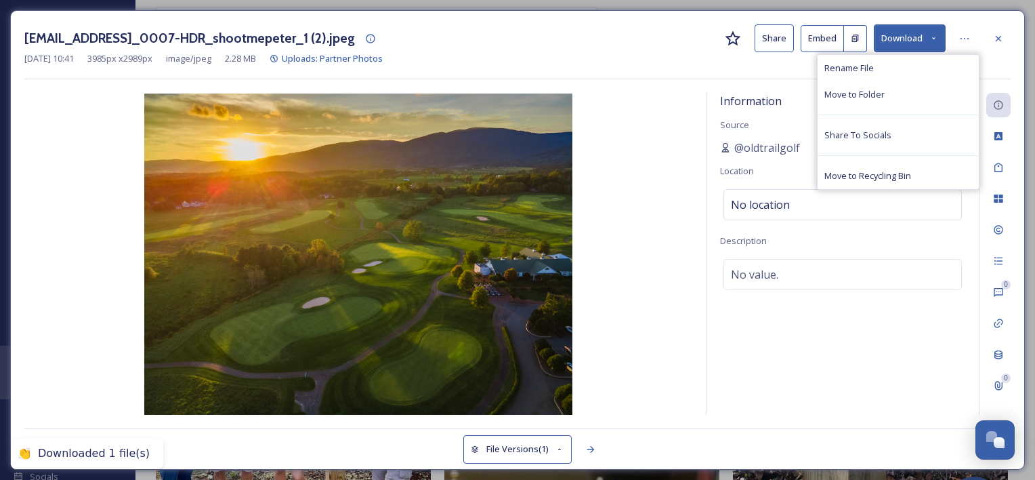
drag, startPoint x: 992, startPoint y: 62, endPoint x: 980, endPoint y: 52, distance: 15.9
click at [992, 62] on div "Oct 09 2025 10:41 3985 px x 2989 px image/jpeg 2.28 MB Uploads: Partner Photos" at bounding box center [517, 58] width 986 height 13
click at [960, 38] on icon at bounding box center [964, 38] width 11 height 11
click at [924, 93] on div "Move to Folder" at bounding box center [898, 94] width 161 height 26
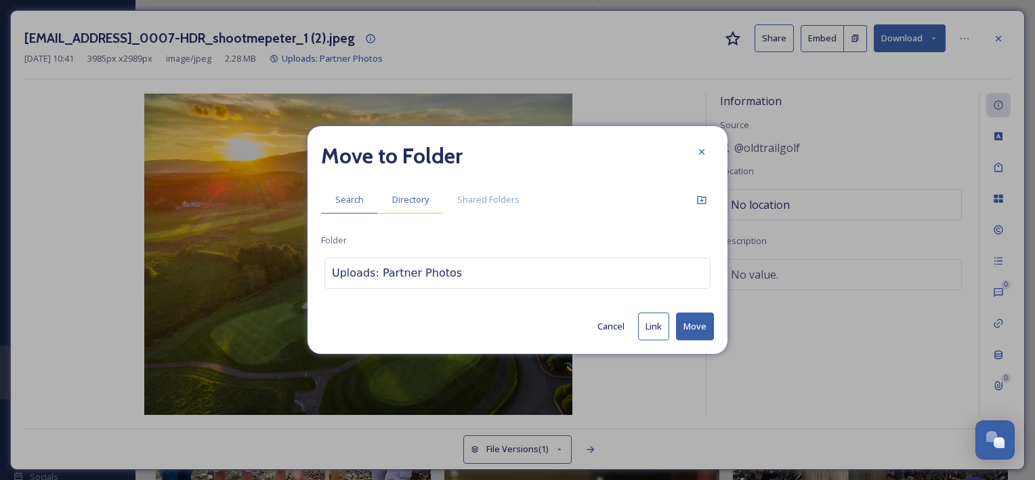
click at [402, 201] on span "Directory" at bounding box center [410, 199] width 37 height 13
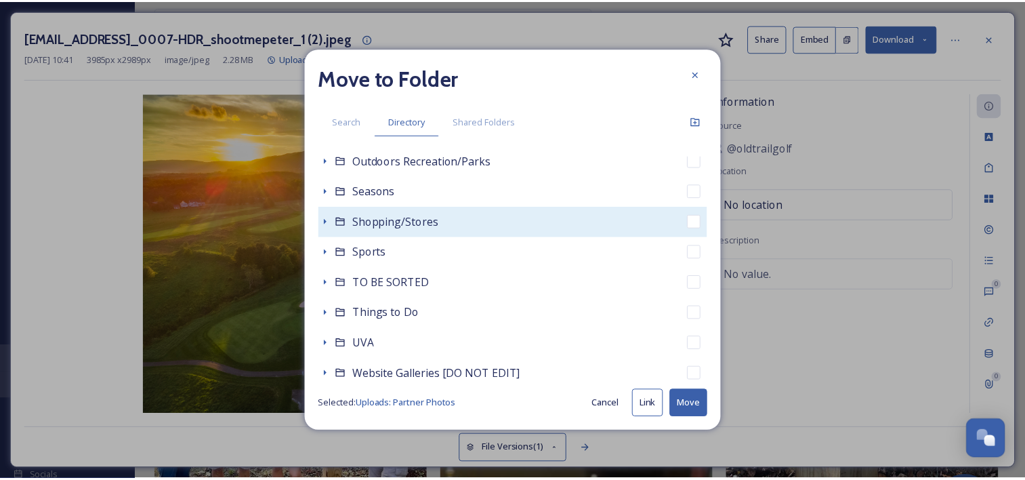
scroll to position [474, 0]
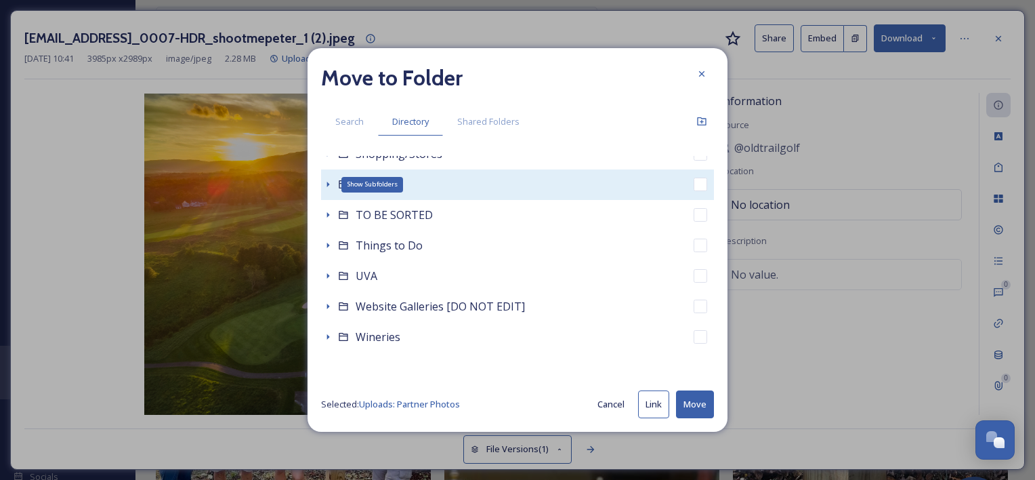
click at [331, 187] on icon at bounding box center [327, 184] width 11 height 11
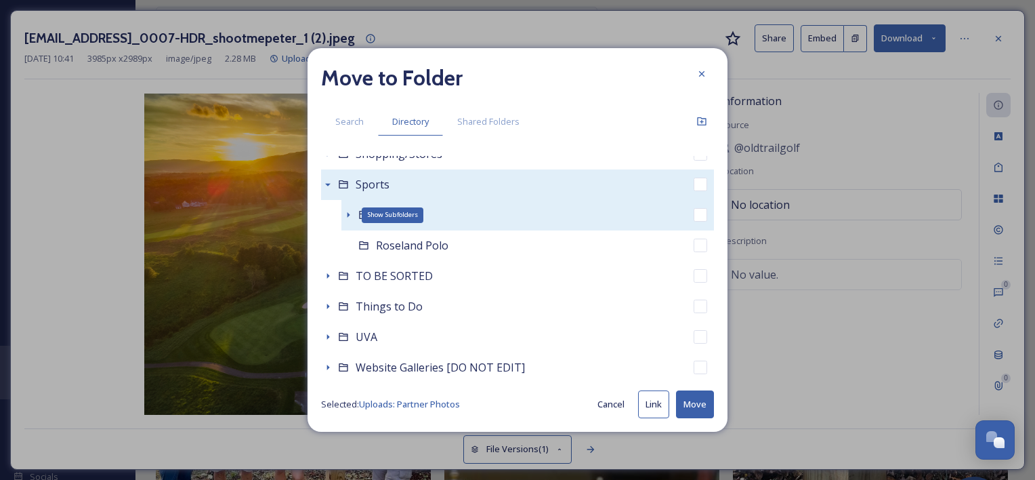
click at [347, 213] on icon at bounding box center [348, 214] width 11 height 11
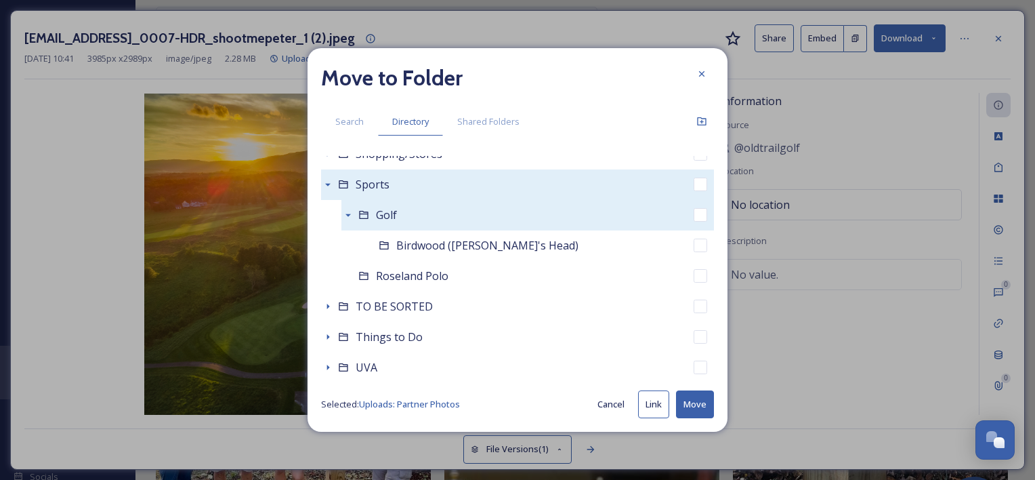
click at [415, 208] on div "Golf" at bounding box center [527, 215] width 373 height 30
checkbox input "true"
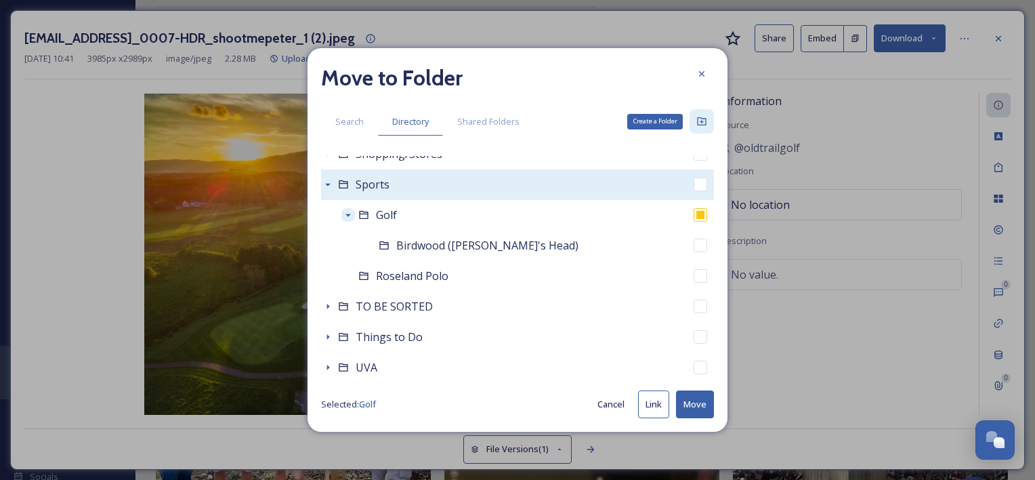
click at [703, 120] on icon at bounding box center [701, 121] width 11 height 11
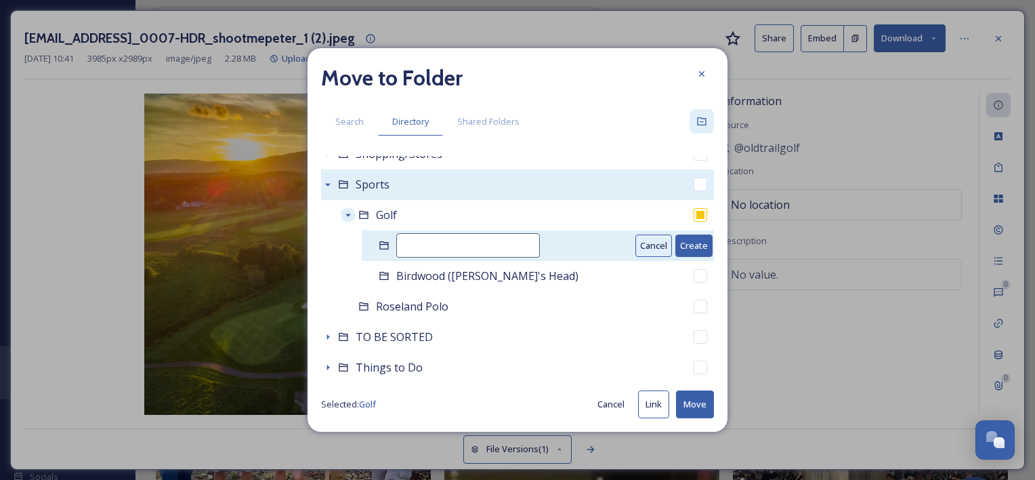
click at [504, 242] on input at bounding box center [468, 245] width 144 height 24
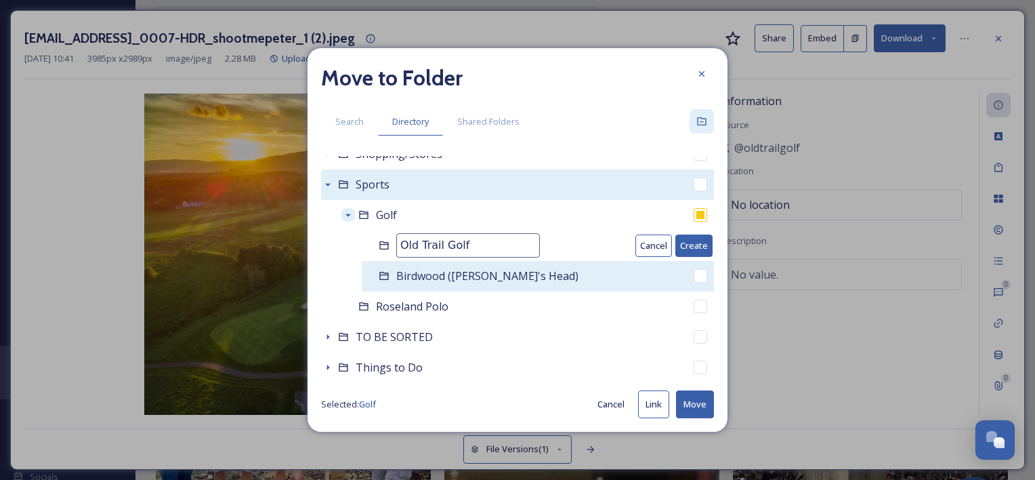
type input "Old Trail Golf"
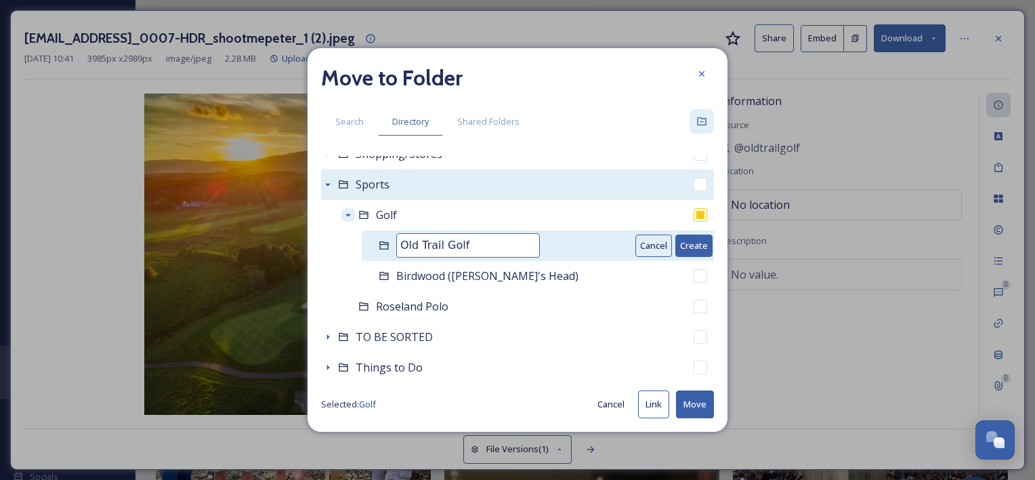
click at [682, 246] on button "Create" at bounding box center [693, 245] width 37 height 22
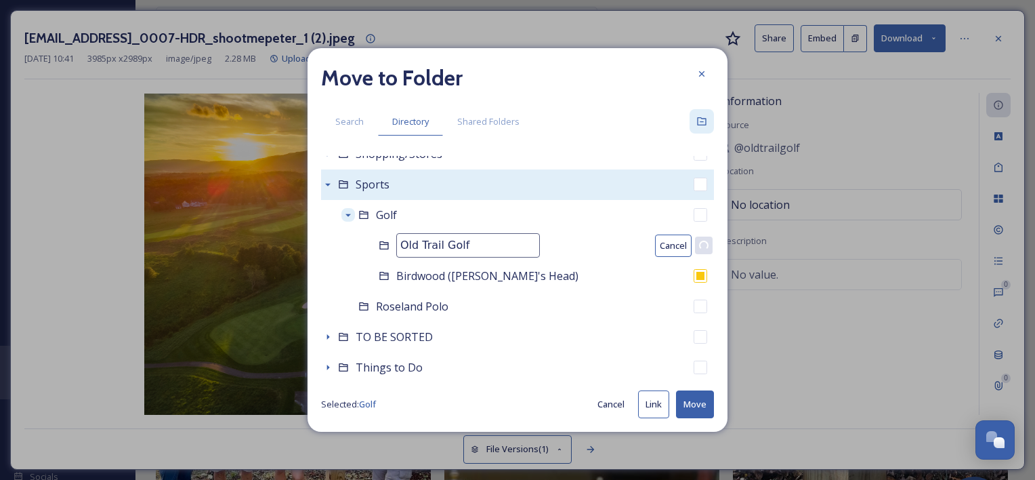
checkbox input "false"
checkbox input "true"
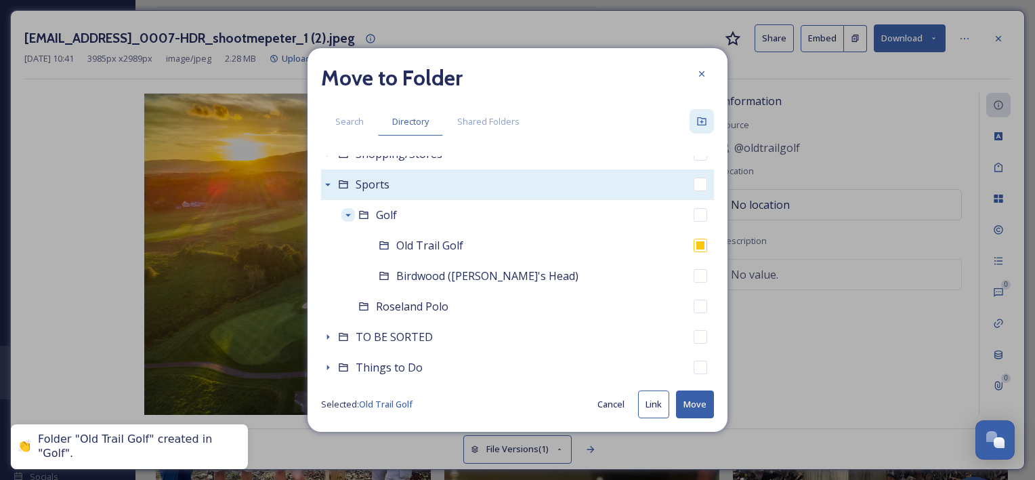
click at [688, 404] on button "Move" at bounding box center [695, 404] width 38 height 28
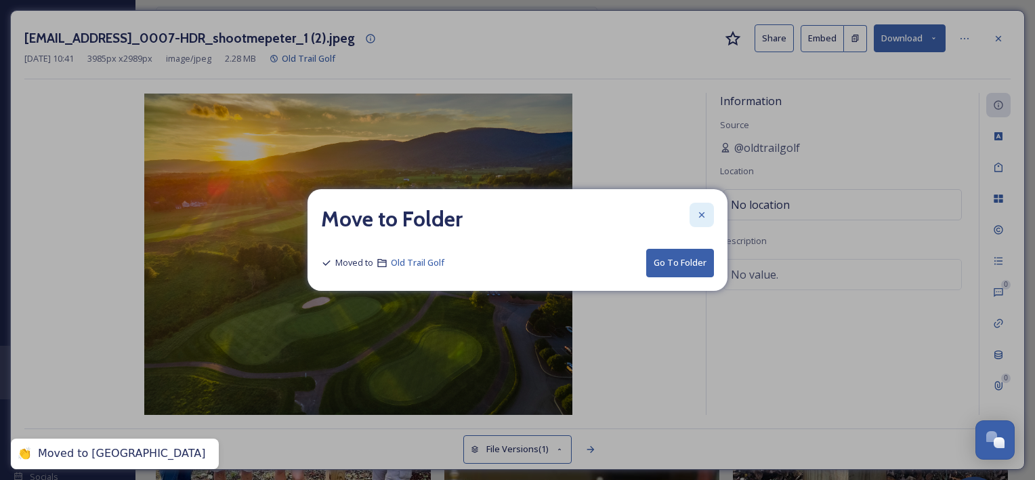
click at [701, 224] on div at bounding box center [702, 215] width 24 height 24
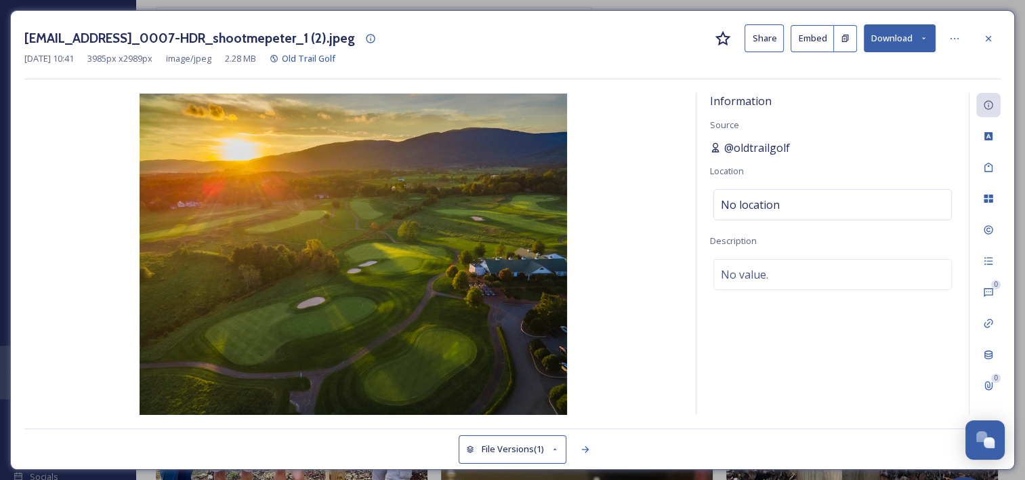
click at [743, 147] on span "@oldtrailgolf" at bounding box center [757, 148] width 66 height 16
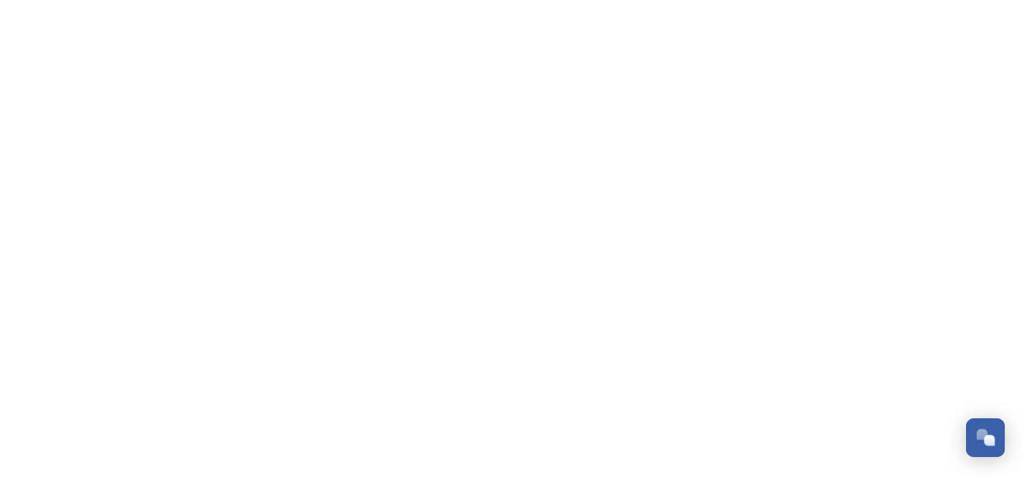
scroll to position [691, 0]
